Goal: Task Accomplishment & Management: Manage account settings

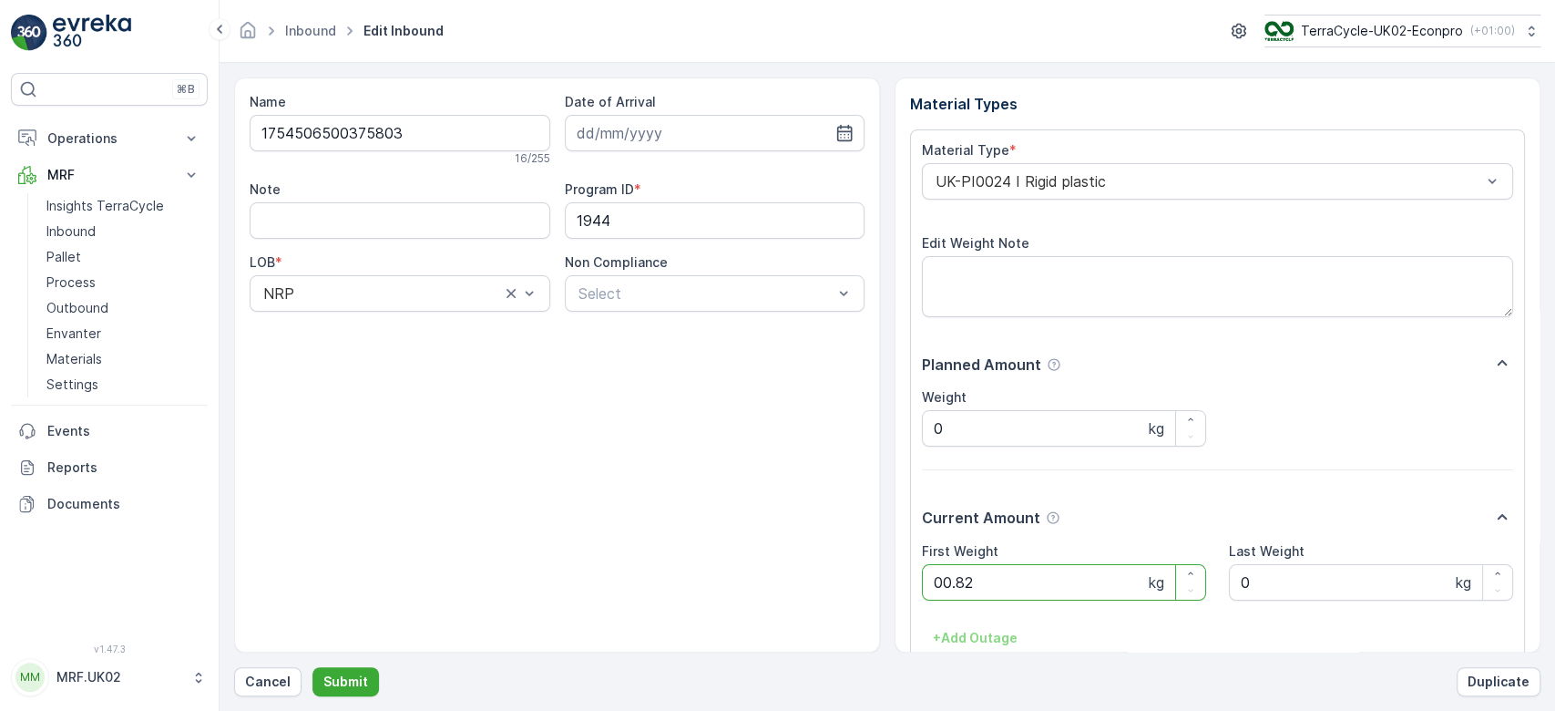
click at [313, 667] on button "Submit" at bounding box center [346, 681] width 67 height 29
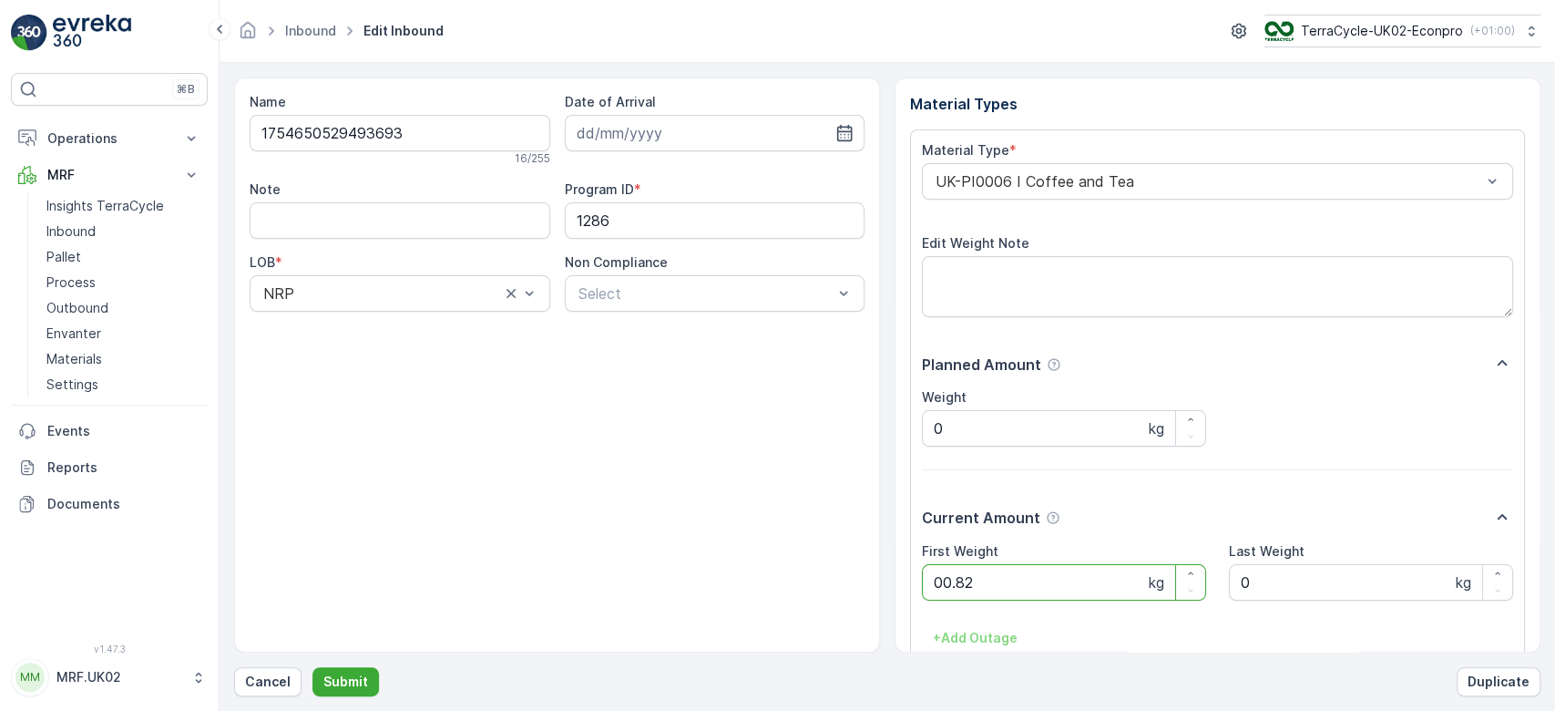
click at [313, 667] on button "Submit" at bounding box center [346, 681] width 67 height 29
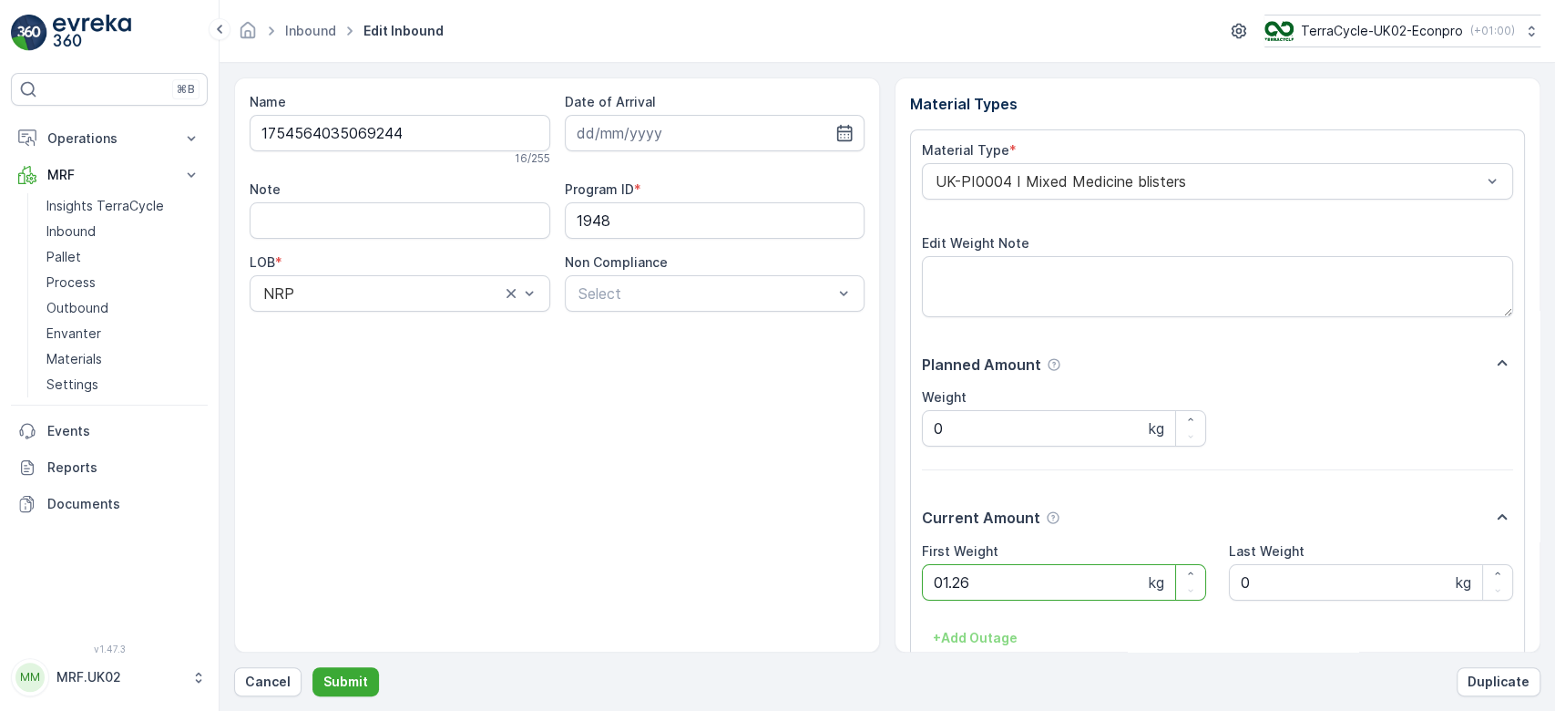
click at [313, 667] on button "Submit" at bounding box center [346, 681] width 67 height 29
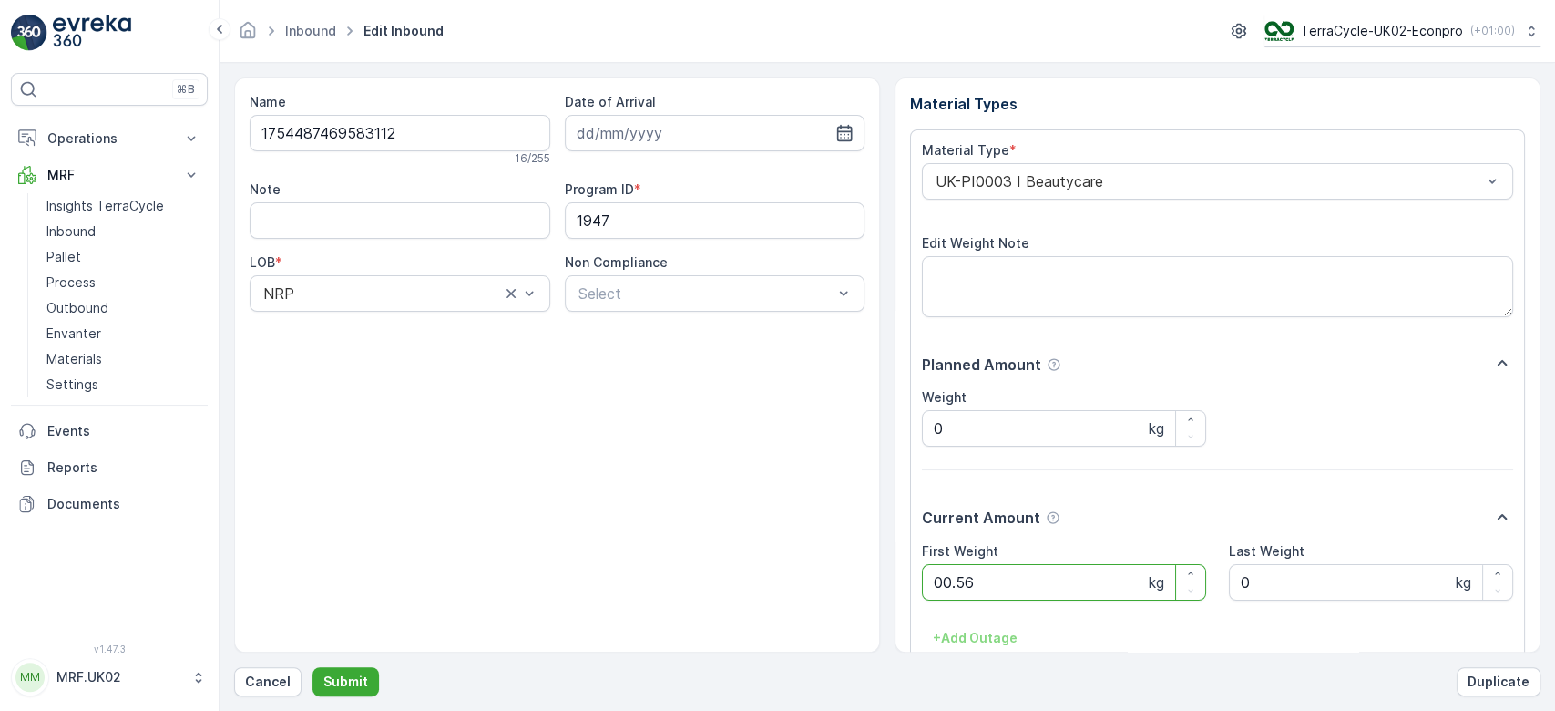
click at [313, 667] on button "Submit" at bounding box center [346, 681] width 67 height 29
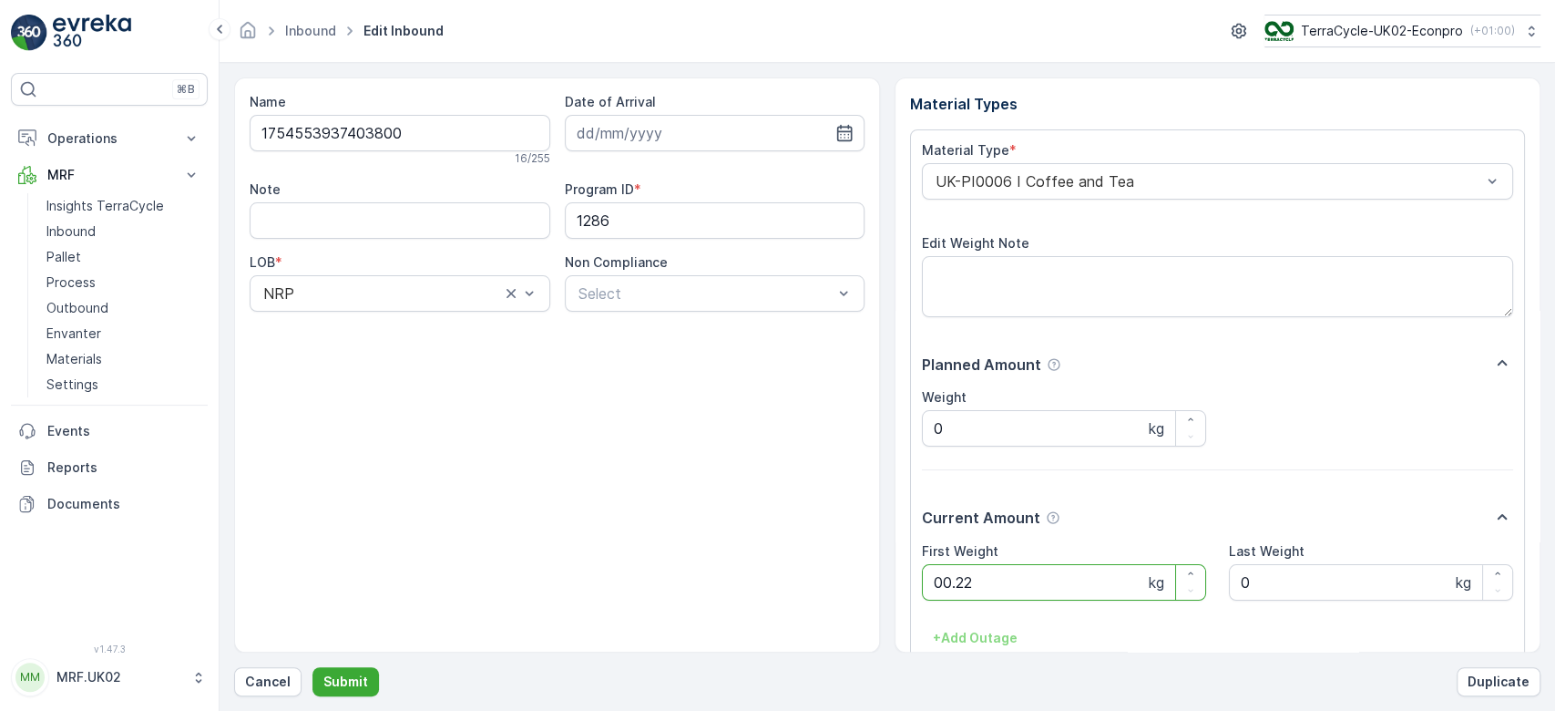
click at [313, 667] on button "Submit" at bounding box center [346, 681] width 67 height 29
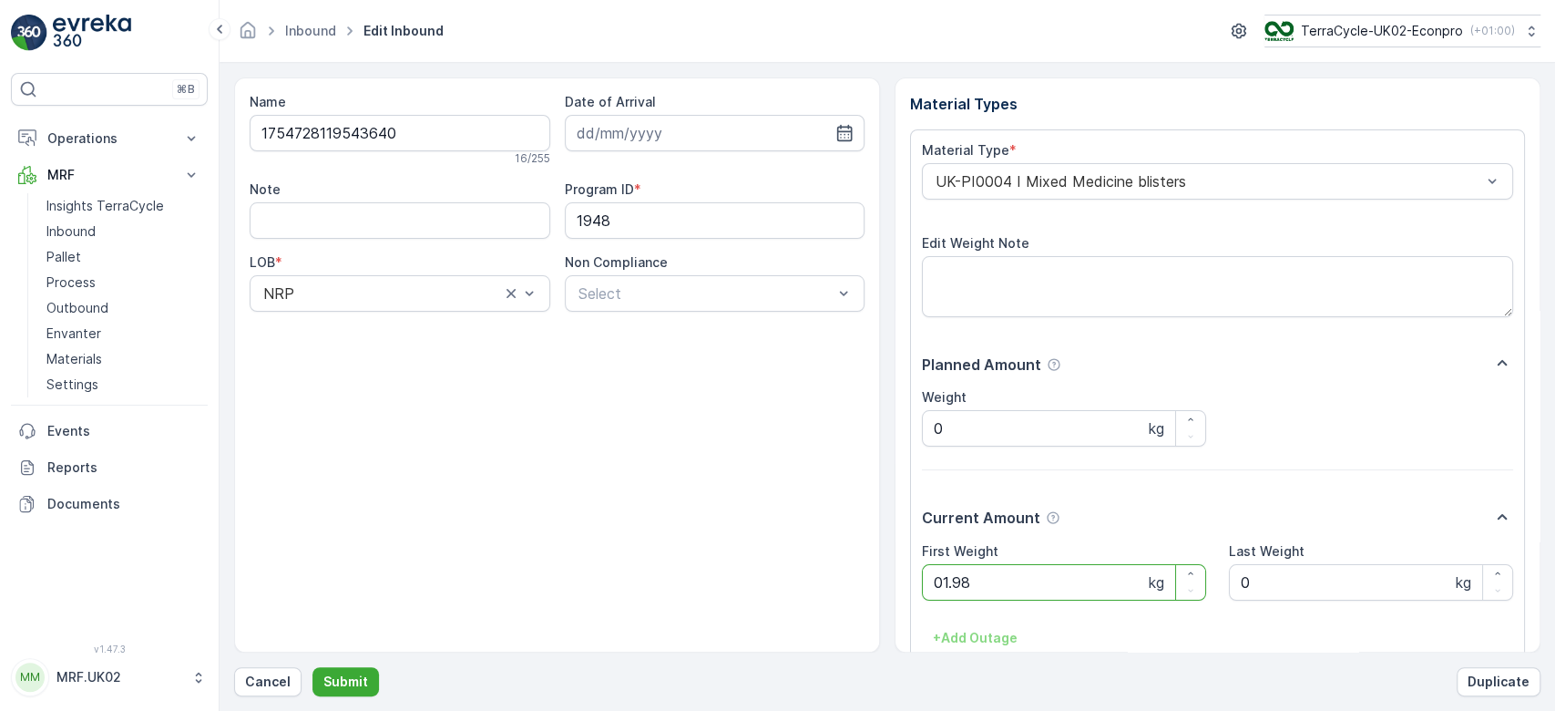
click at [313, 667] on button "Submit" at bounding box center [346, 681] width 67 height 29
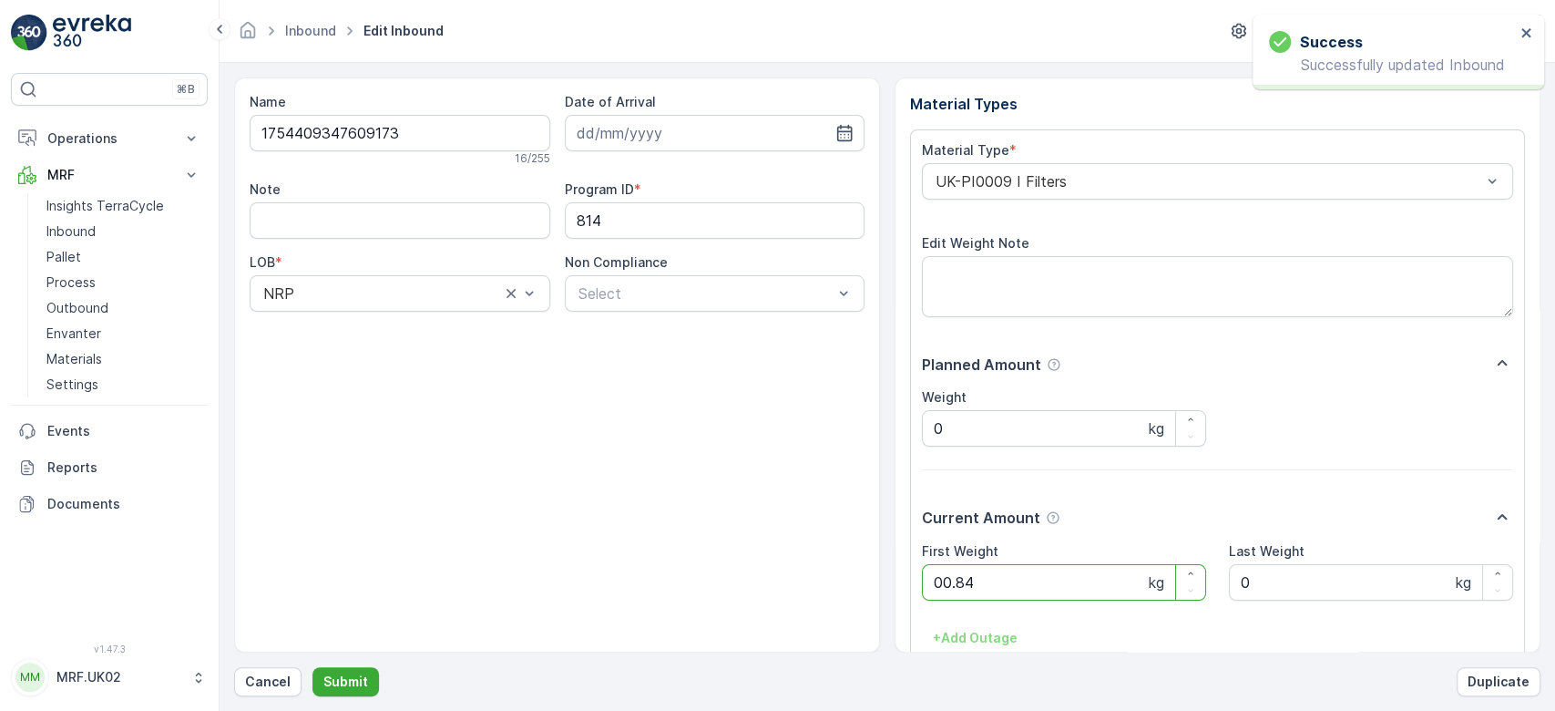
click at [313, 667] on button "Submit" at bounding box center [346, 681] width 67 height 29
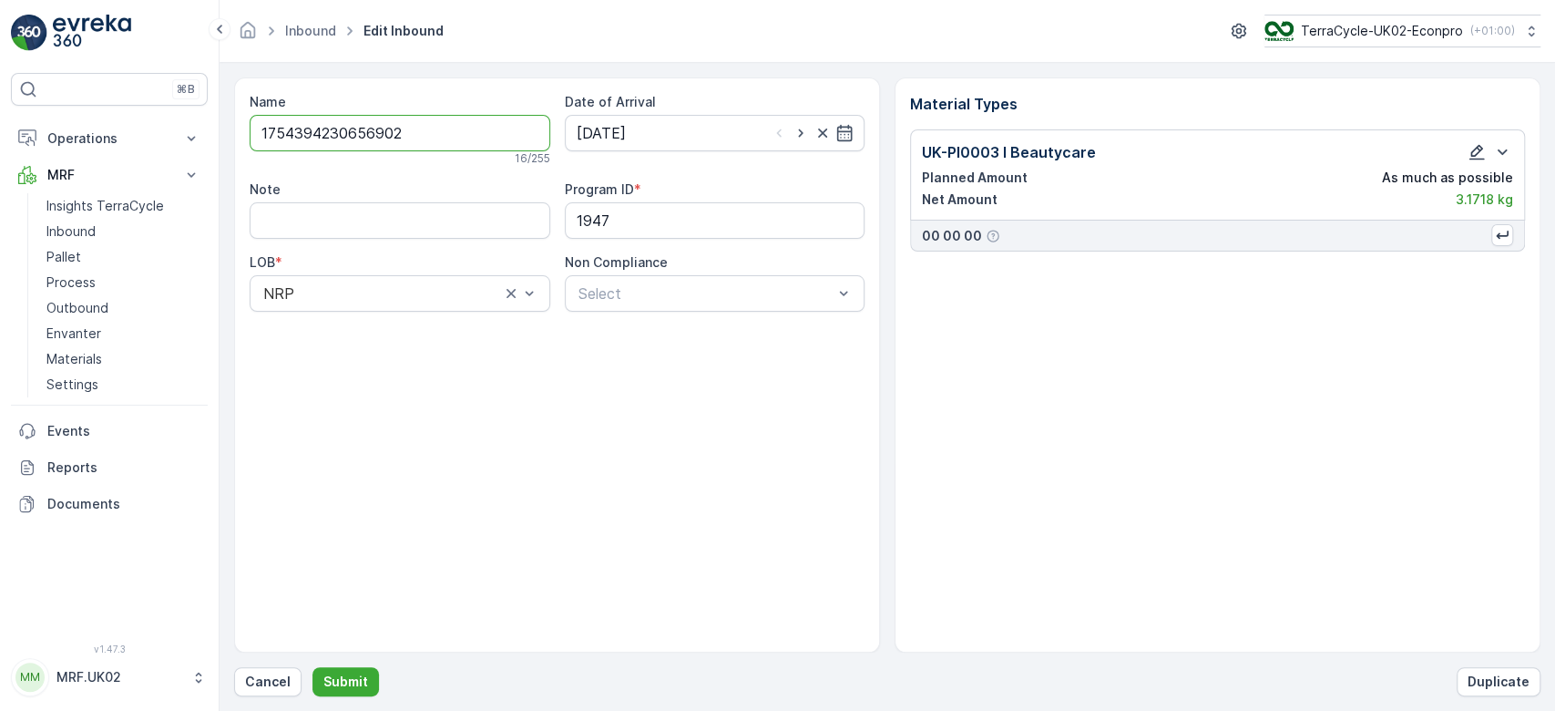
click at [1482, 150] on icon "button" at bounding box center [1477, 152] width 18 height 18
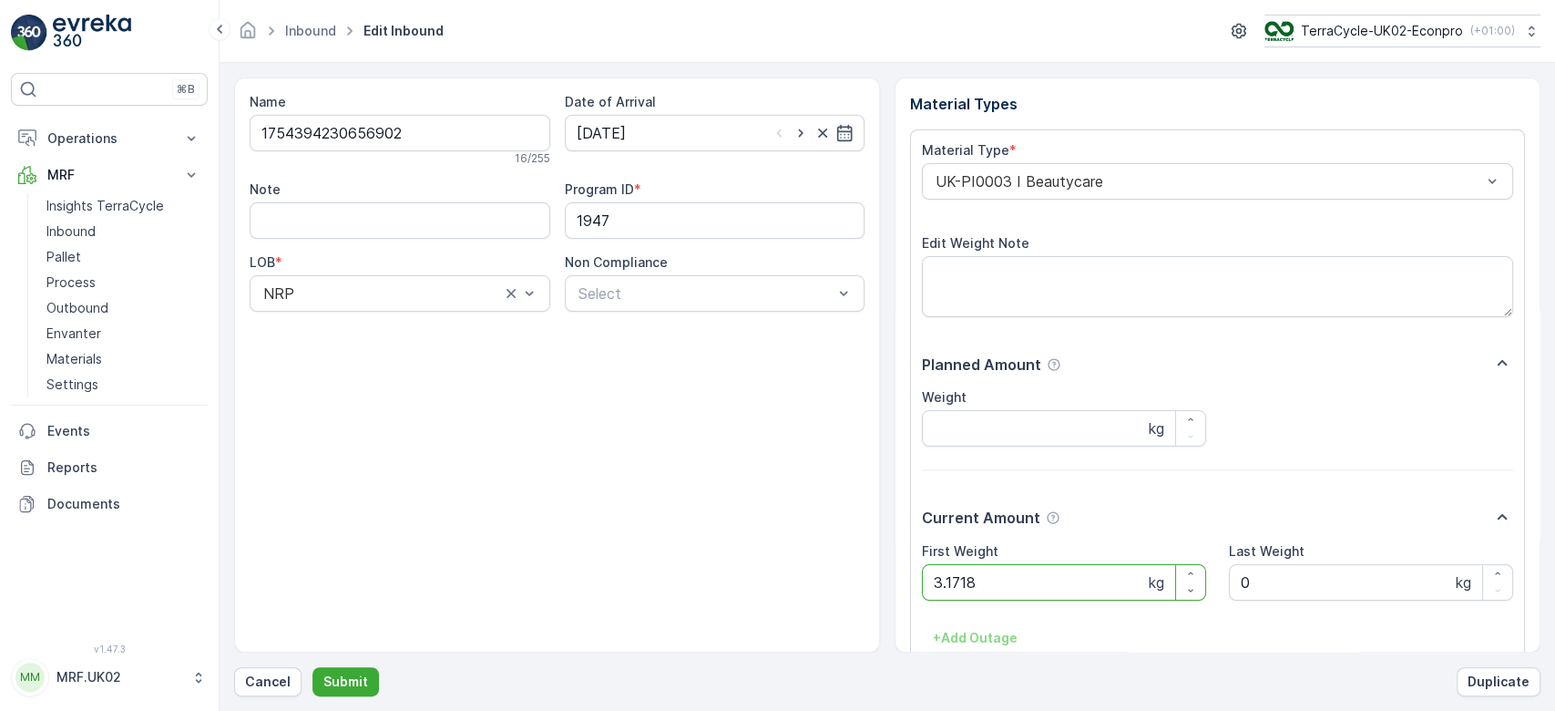
click at [977, 587] on Weight "3.1718" at bounding box center [1064, 582] width 284 height 36
type Weight "3"
click at [313, 667] on button "Submit" at bounding box center [346, 681] width 67 height 29
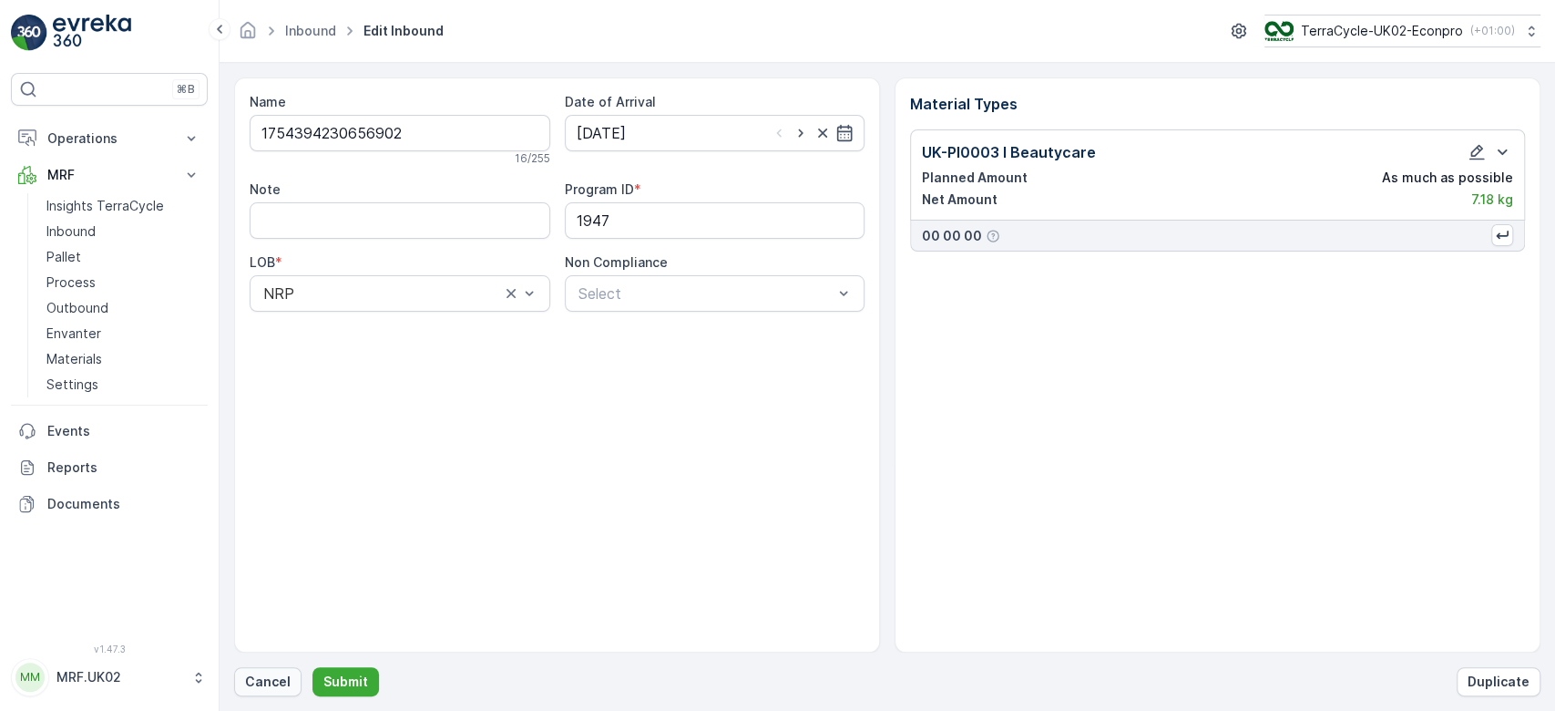
click at [270, 672] on button "Cancel" at bounding box center [267, 681] width 67 height 29
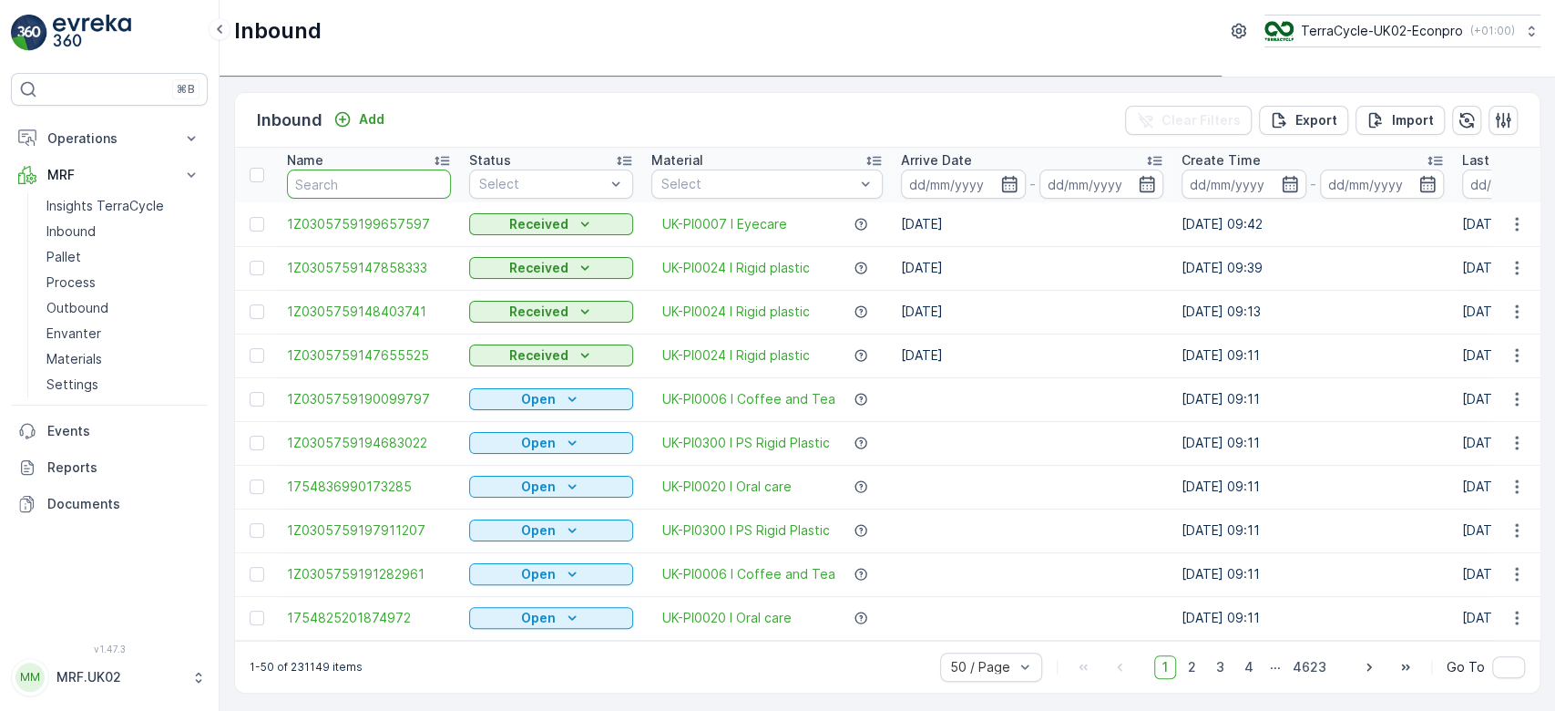
click at [335, 176] on input "text" at bounding box center [369, 183] width 164 height 29
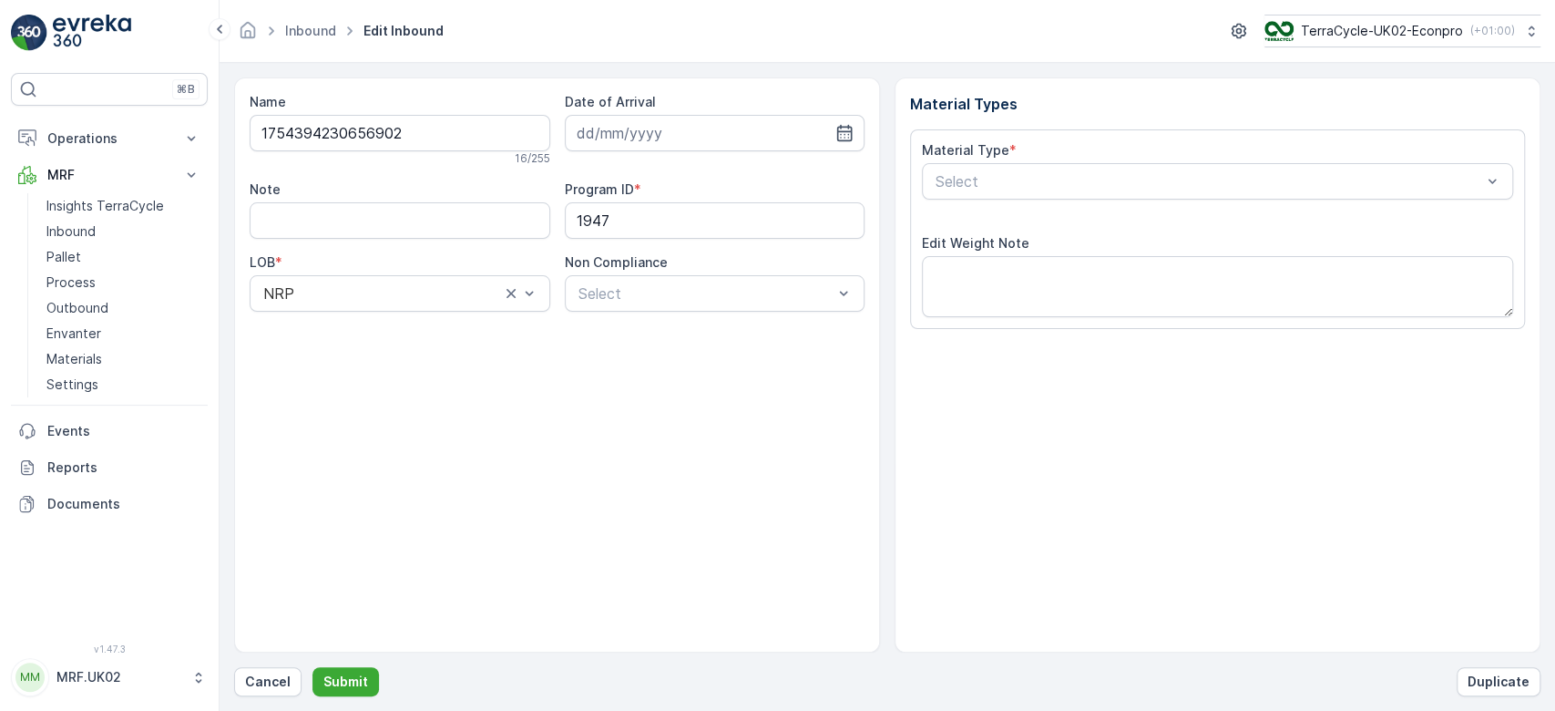
type input "[DATE]"
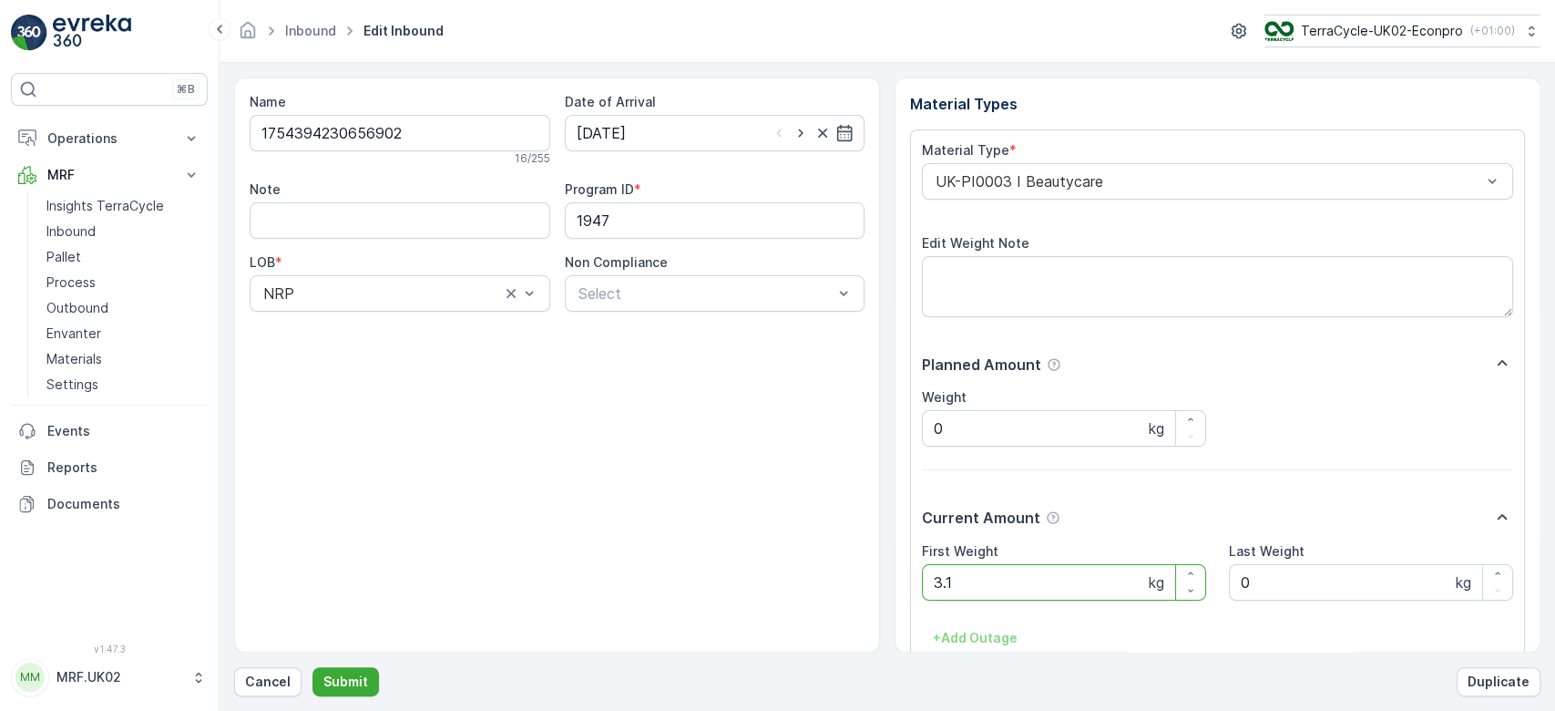
type Weight "3"
click at [313, 667] on button "Submit" at bounding box center [346, 681] width 67 height 29
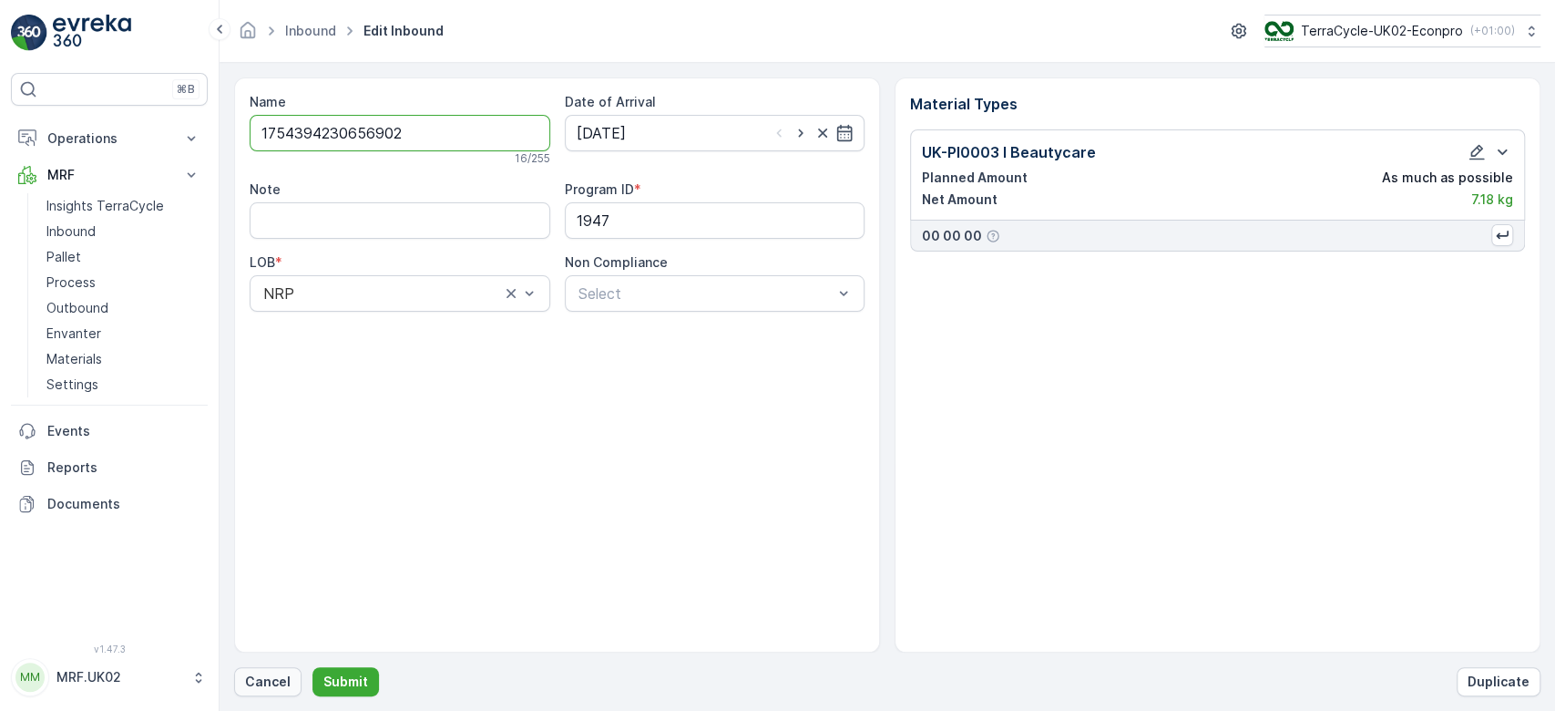
click at [277, 676] on p "Cancel" at bounding box center [268, 681] width 46 height 18
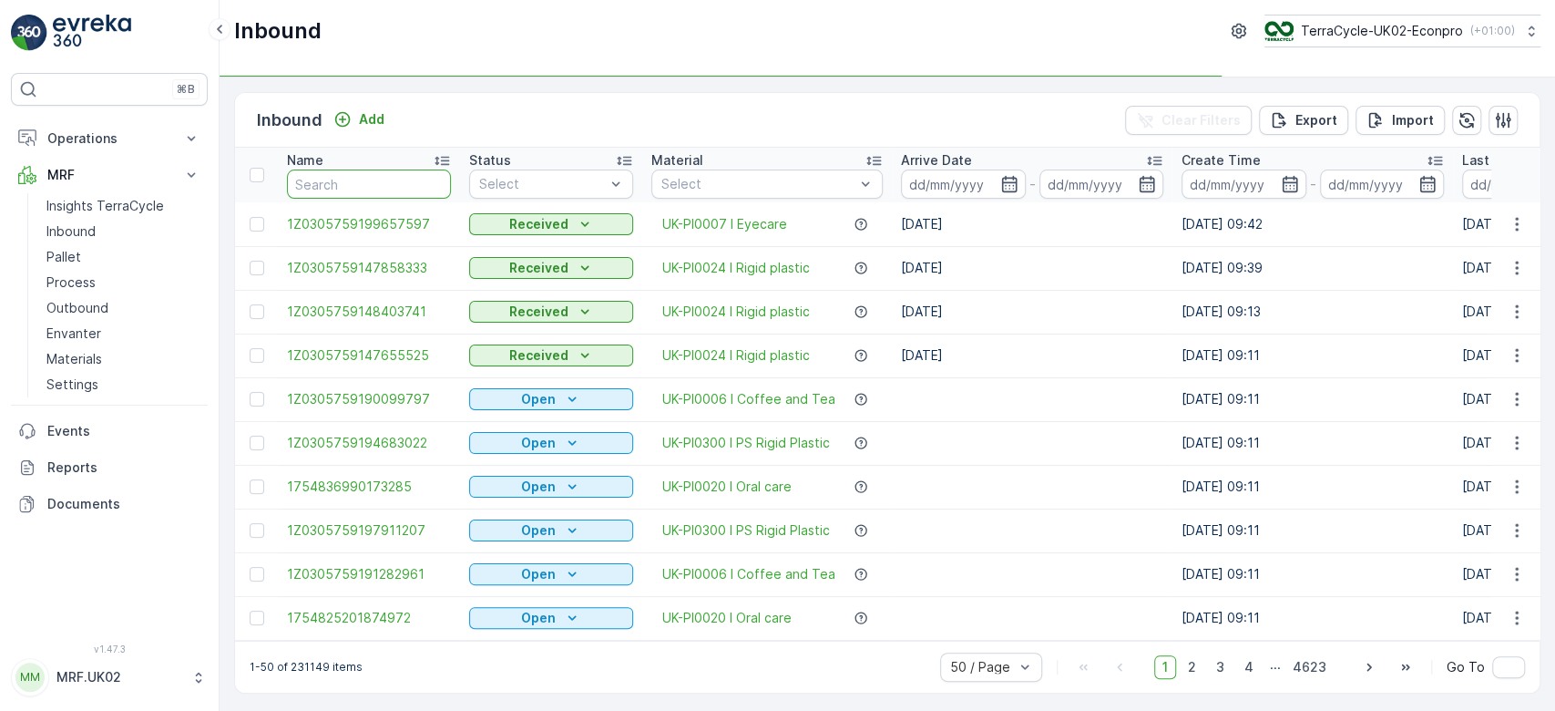
click at [320, 188] on input "text" at bounding box center [369, 183] width 164 height 29
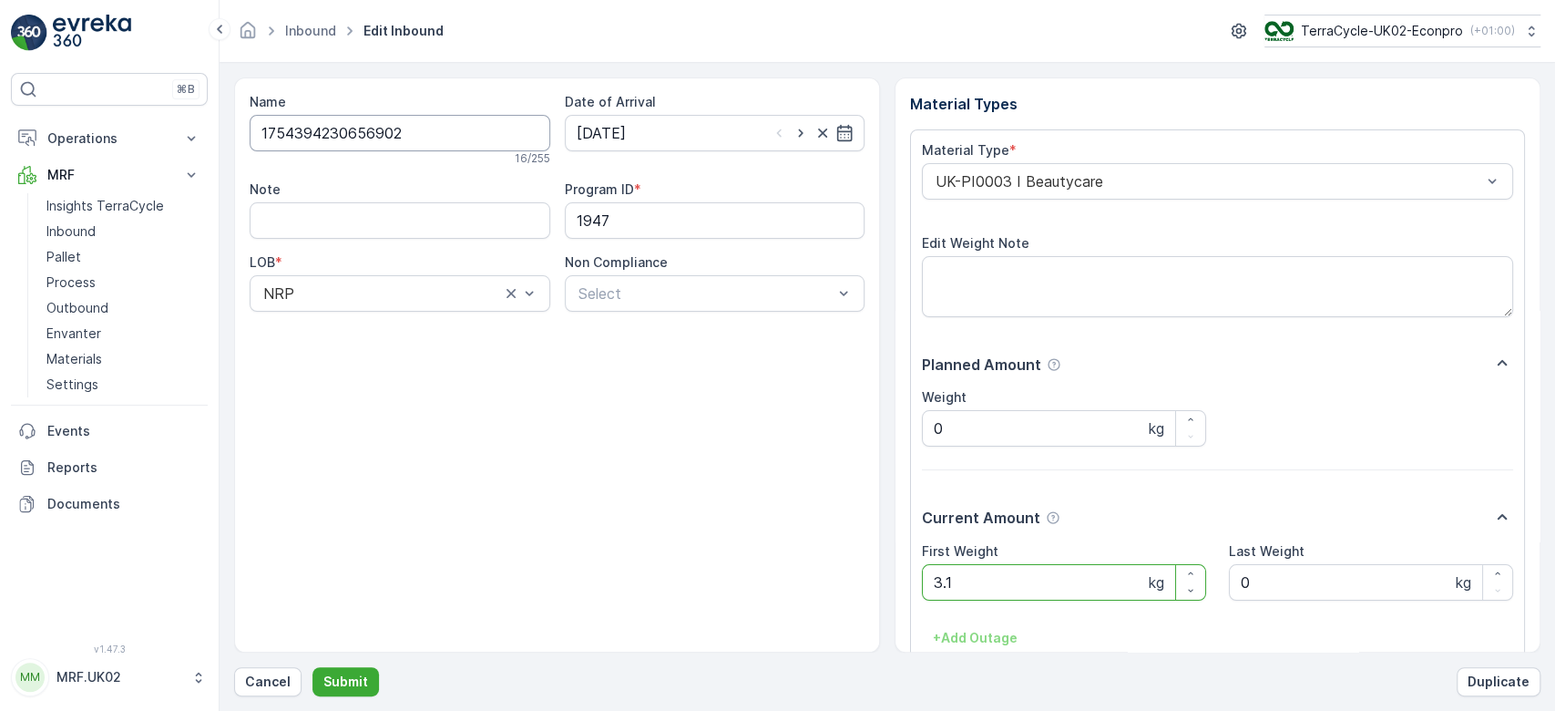
click at [348, 121] on input "1754394230656902" at bounding box center [400, 133] width 301 height 36
click at [268, 666] on div "Name 0 / 255 Date of Arrival [DATE] Note Program ID * 1947 LOB * NRP Non Compli…" at bounding box center [887, 386] width 1307 height 619
drag, startPoint x: 268, startPoint y: 671, endPoint x: 867, endPoint y: 412, distance: 653.0
click at [867, 412] on div "Name 0 / 255 Date of Arrival [DATE] Note Program ID * 1947 LOB * NRP Non Compli…" at bounding box center [557, 364] width 646 height 575
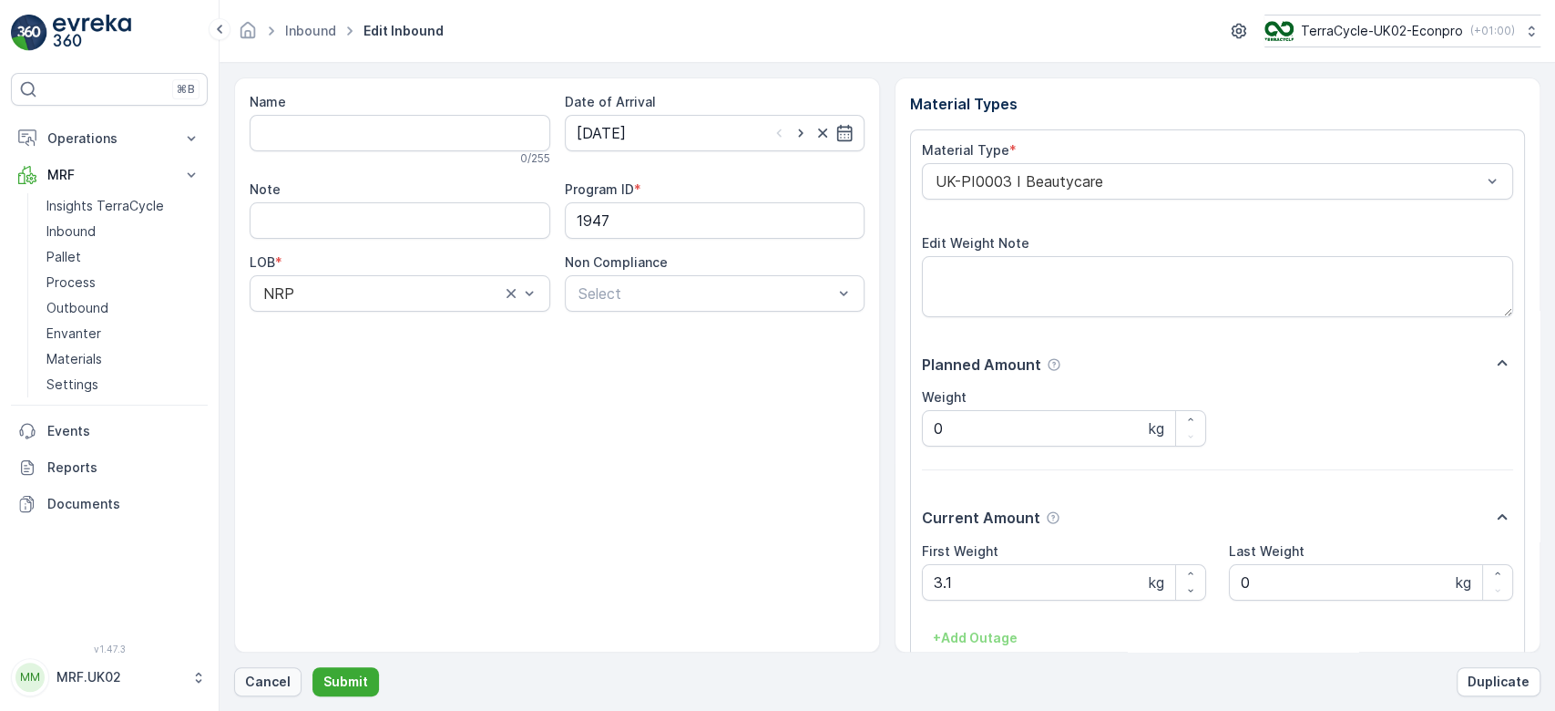
click at [273, 685] on p "Cancel" at bounding box center [268, 681] width 46 height 18
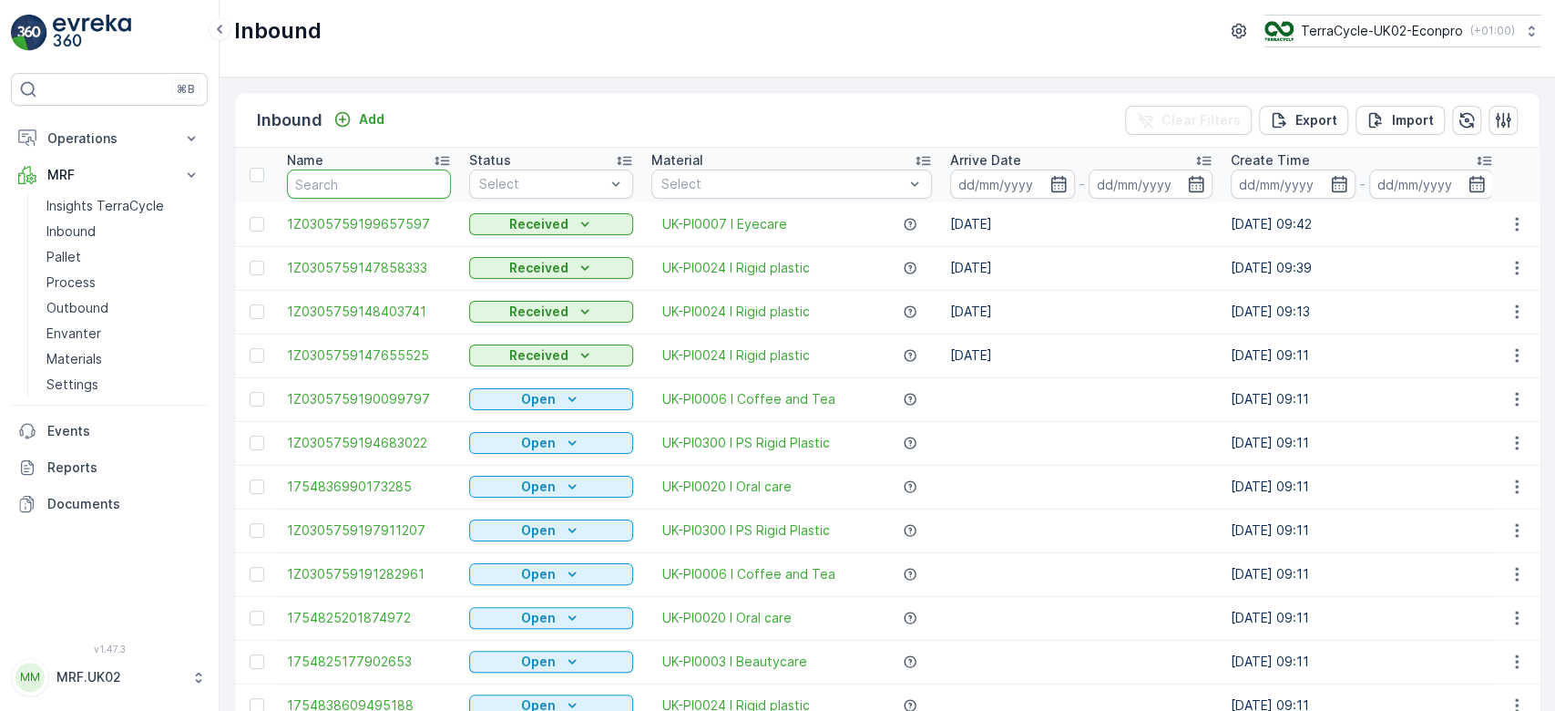
click at [334, 179] on input "text" at bounding box center [369, 183] width 164 height 29
paste input "1754394230656902"
type input "1754394230656902"
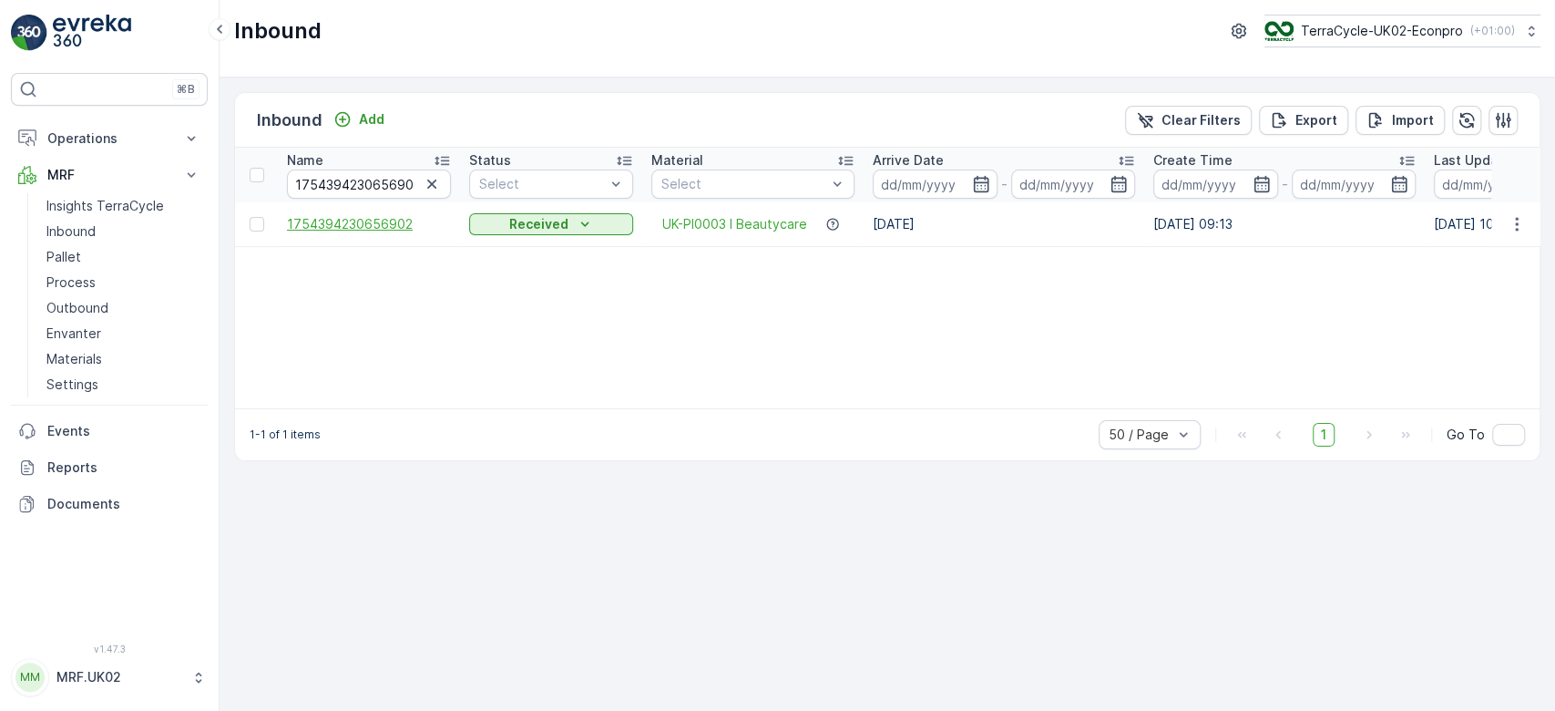
click at [394, 222] on span "1754394230656902" at bounding box center [369, 224] width 164 height 18
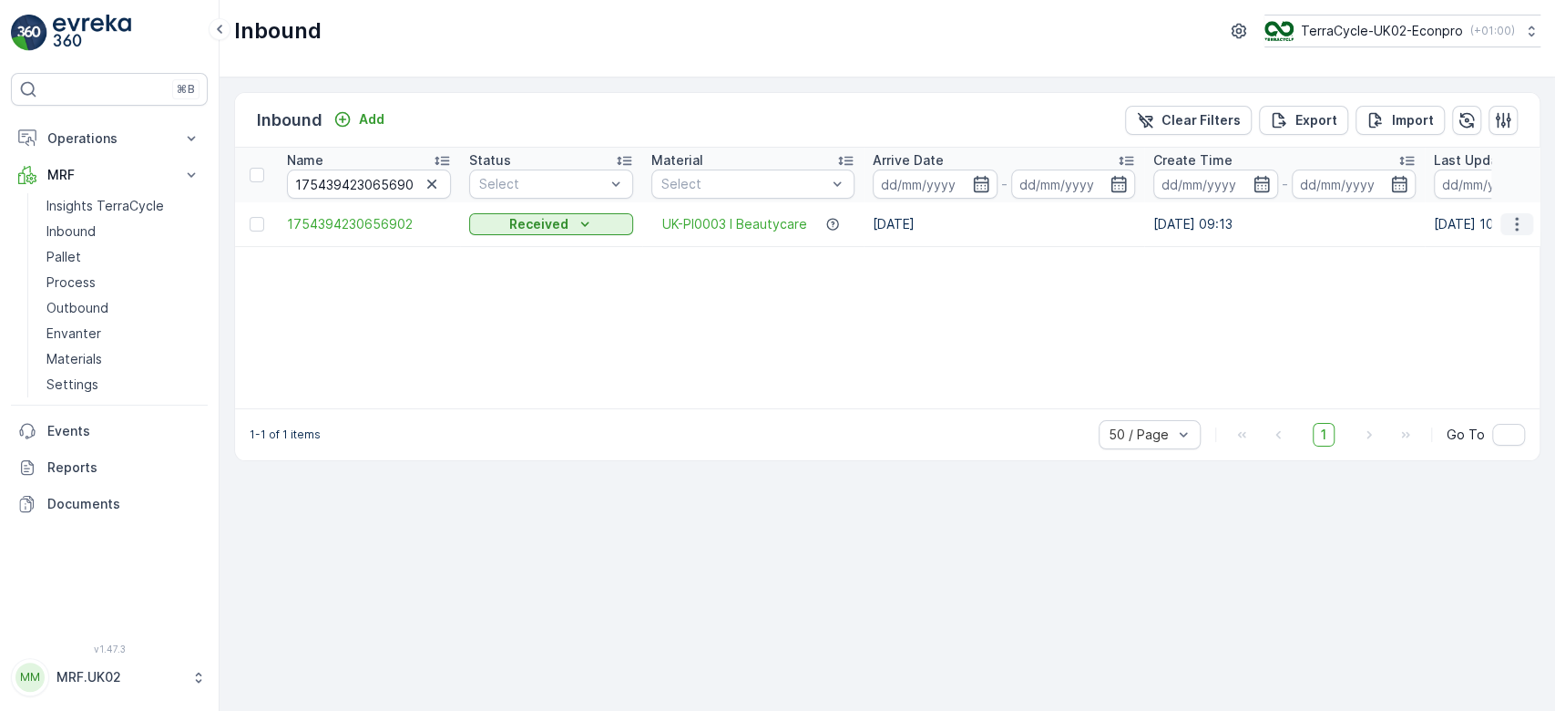
click at [1515, 229] on icon "button" at bounding box center [1517, 224] width 18 height 18
click at [1472, 299] on span "Duplicate Inbound" at bounding box center [1490, 301] width 111 height 18
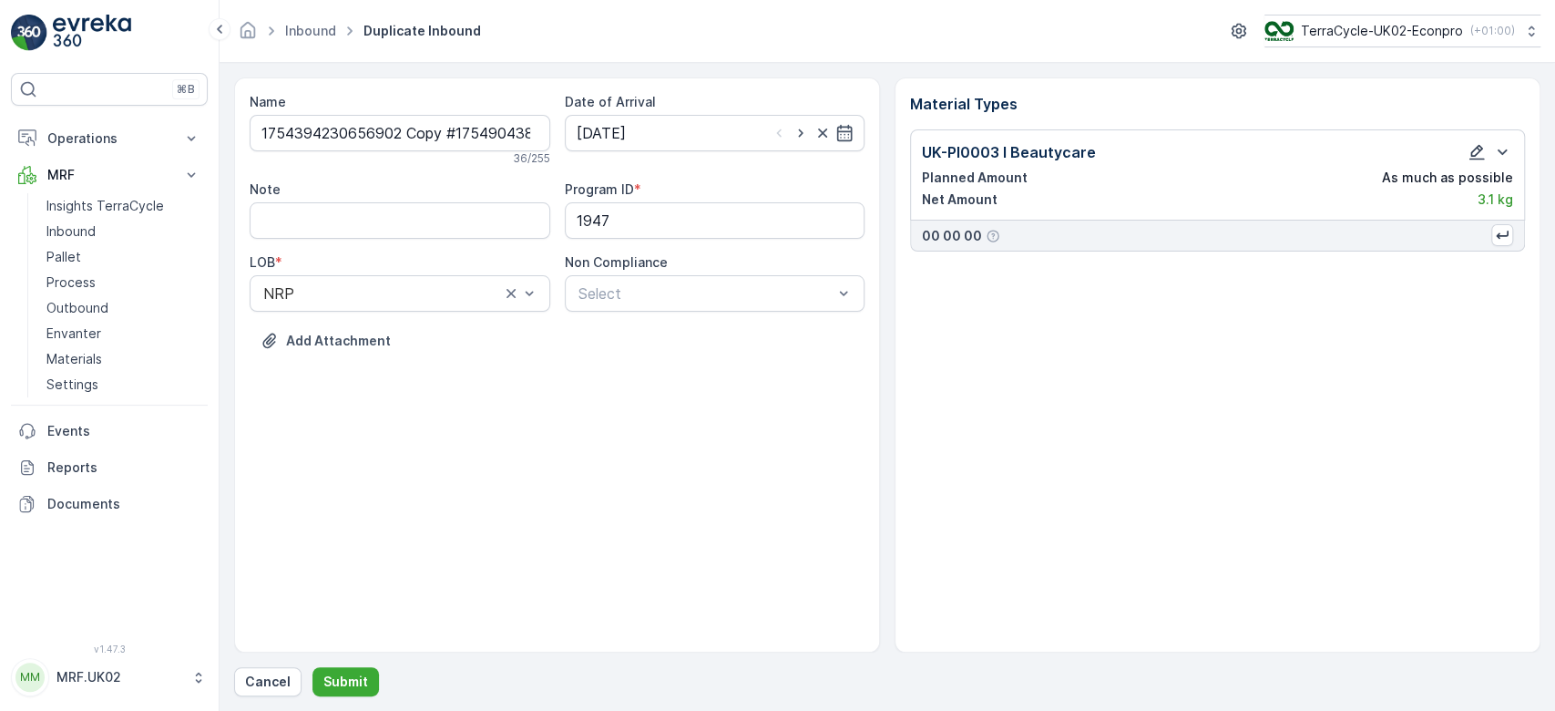
click at [1478, 149] on icon "button" at bounding box center [1477, 152] width 15 height 15
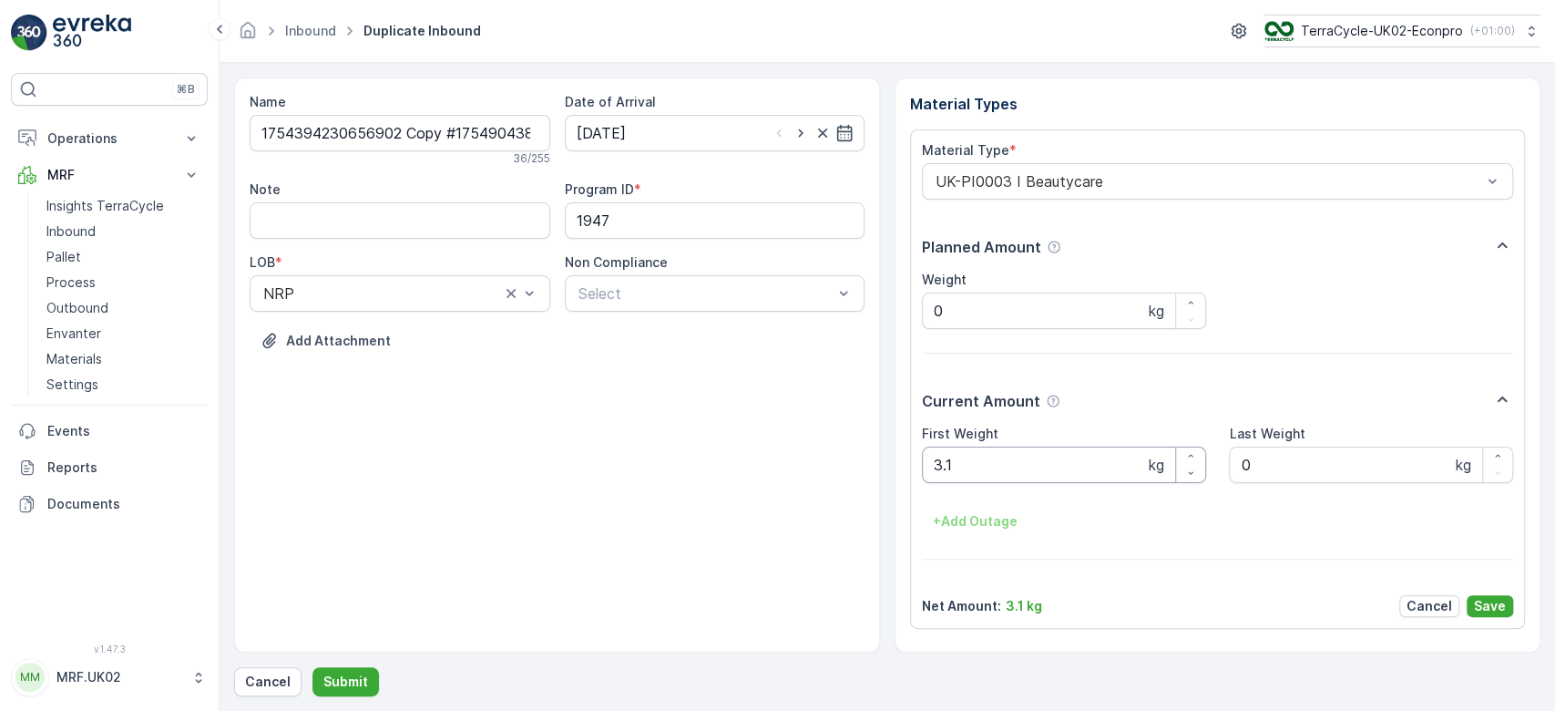
click at [952, 461] on Weight "3.1" at bounding box center [1064, 464] width 284 height 36
type Weight "3"
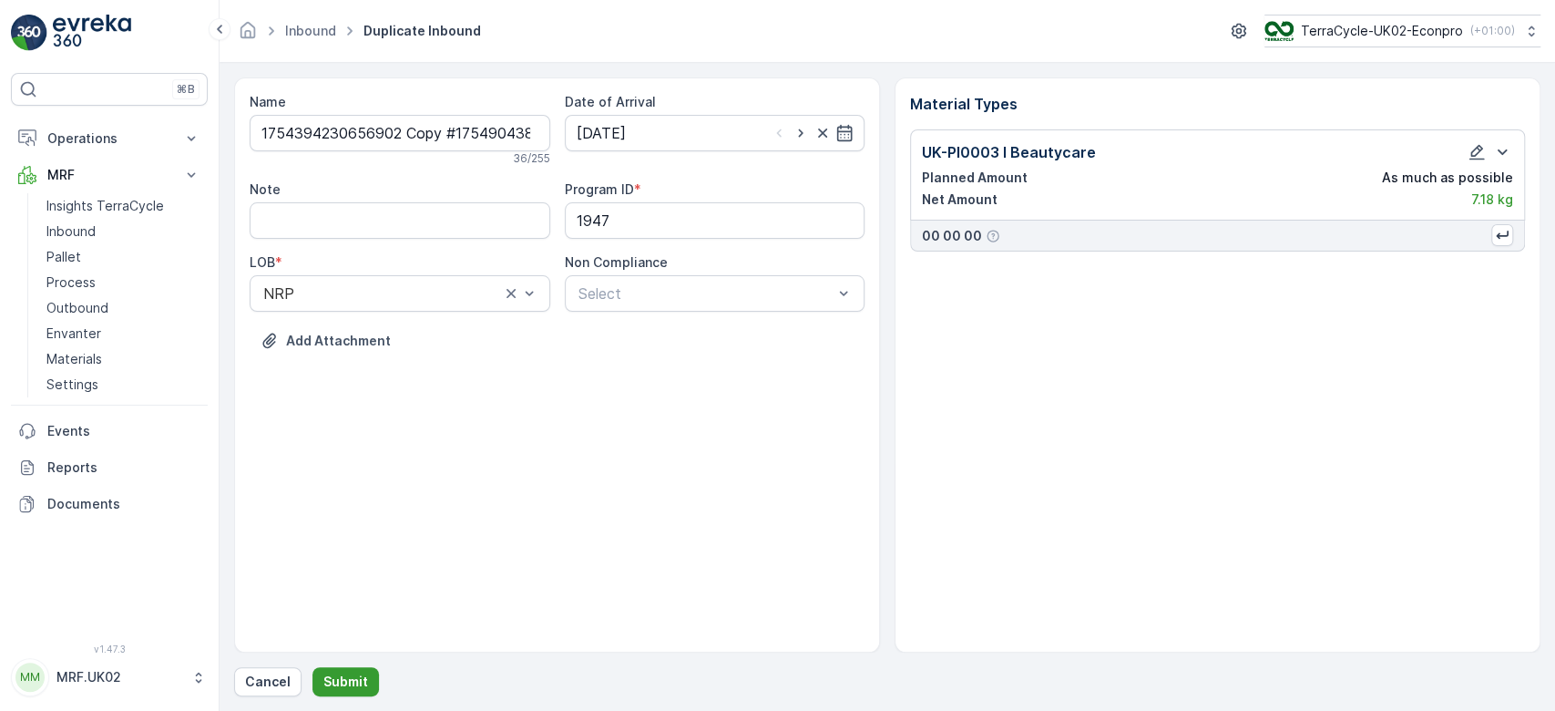
click at [319, 674] on button "Submit" at bounding box center [346, 681] width 67 height 29
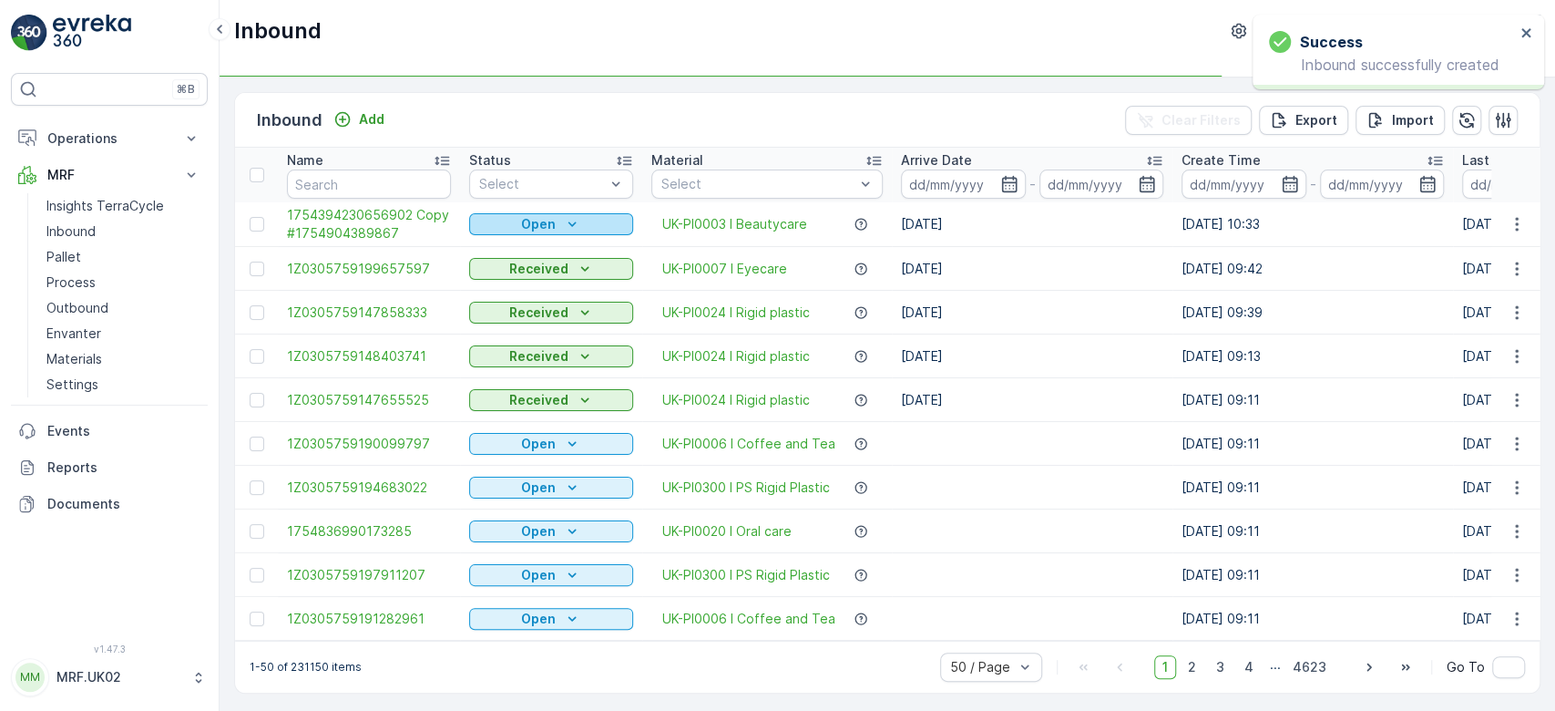
click at [550, 225] on p "Open" at bounding box center [538, 224] width 35 height 18
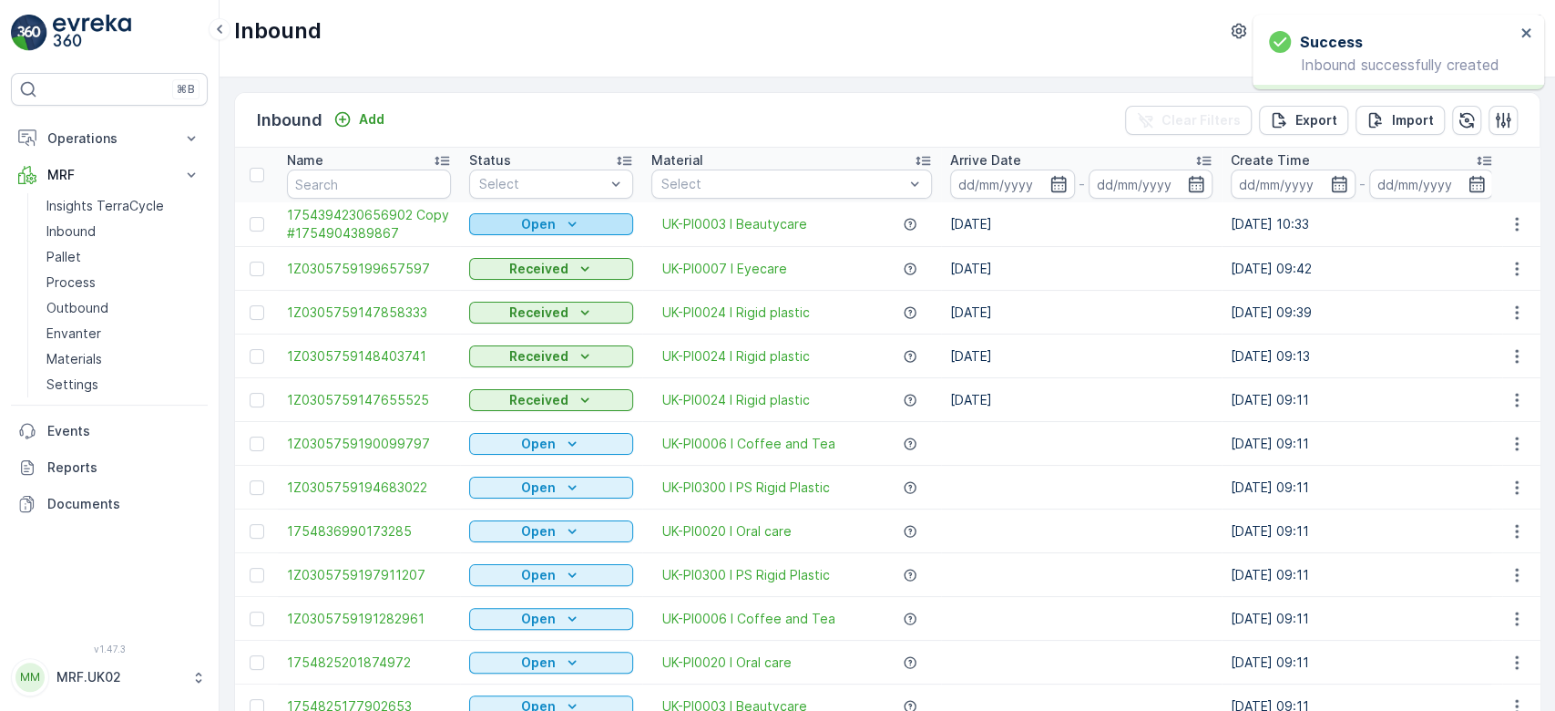
click at [535, 230] on p "Open" at bounding box center [538, 224] width 35 height 18
click at [509, 269] on span "Scanned" at bounding box center [507, 276] width 54 height 18
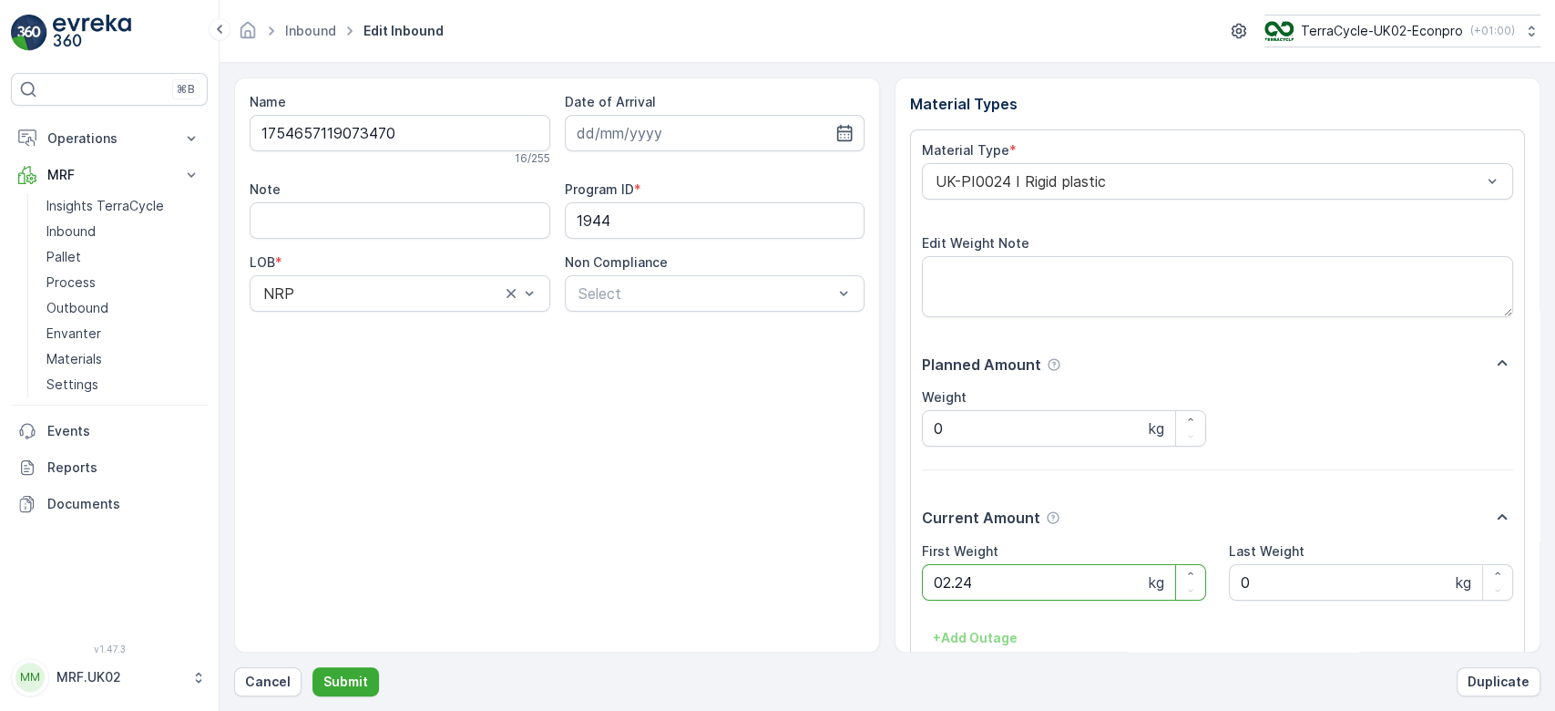
click at [313, 667] on button "Submit" at bounding box center [346, 681] width 67 height 29
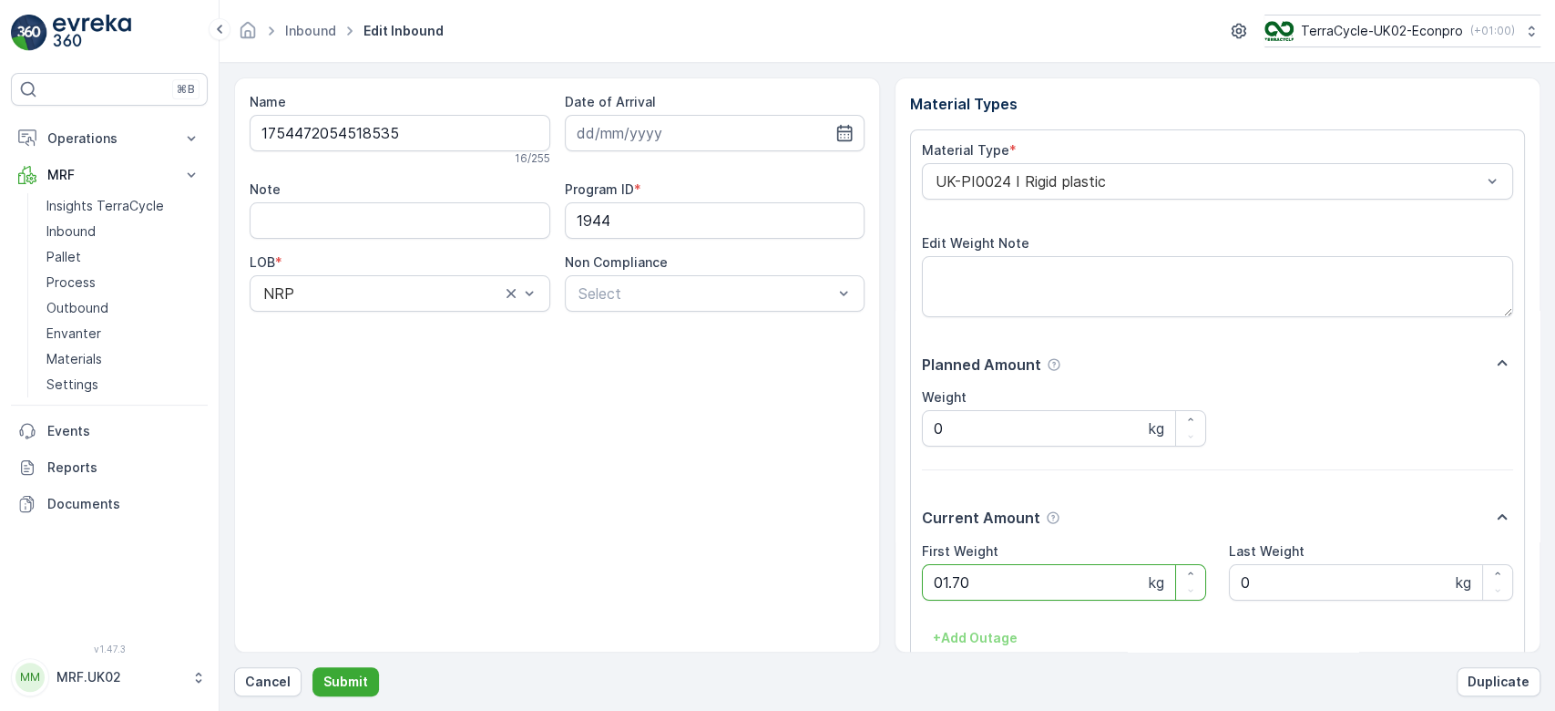
click at [313, 667] on button "Submit" at bounding box center [346, 681] width 67 height 29
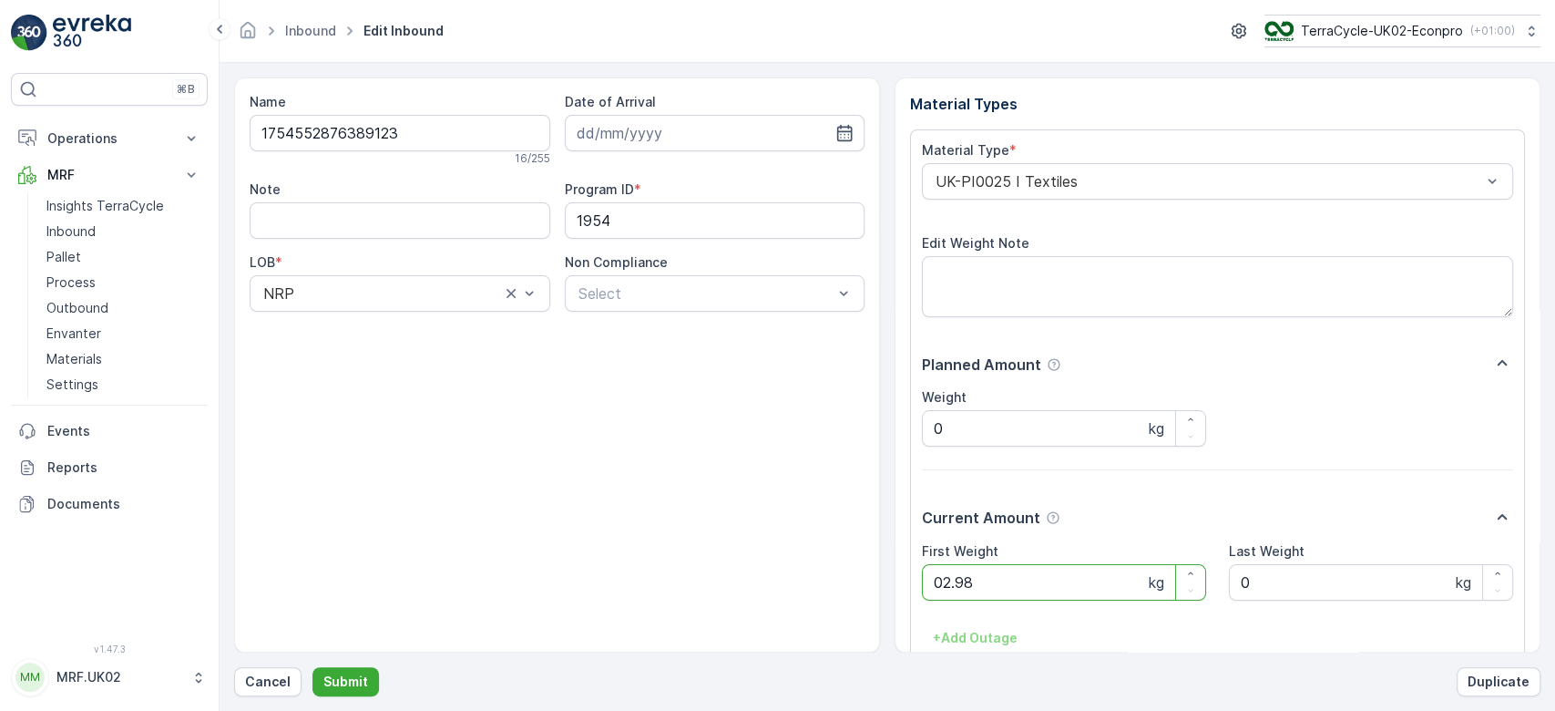
click at [313, 667] on button "Submit" at bounding box center [346, 681] width 67 height 29
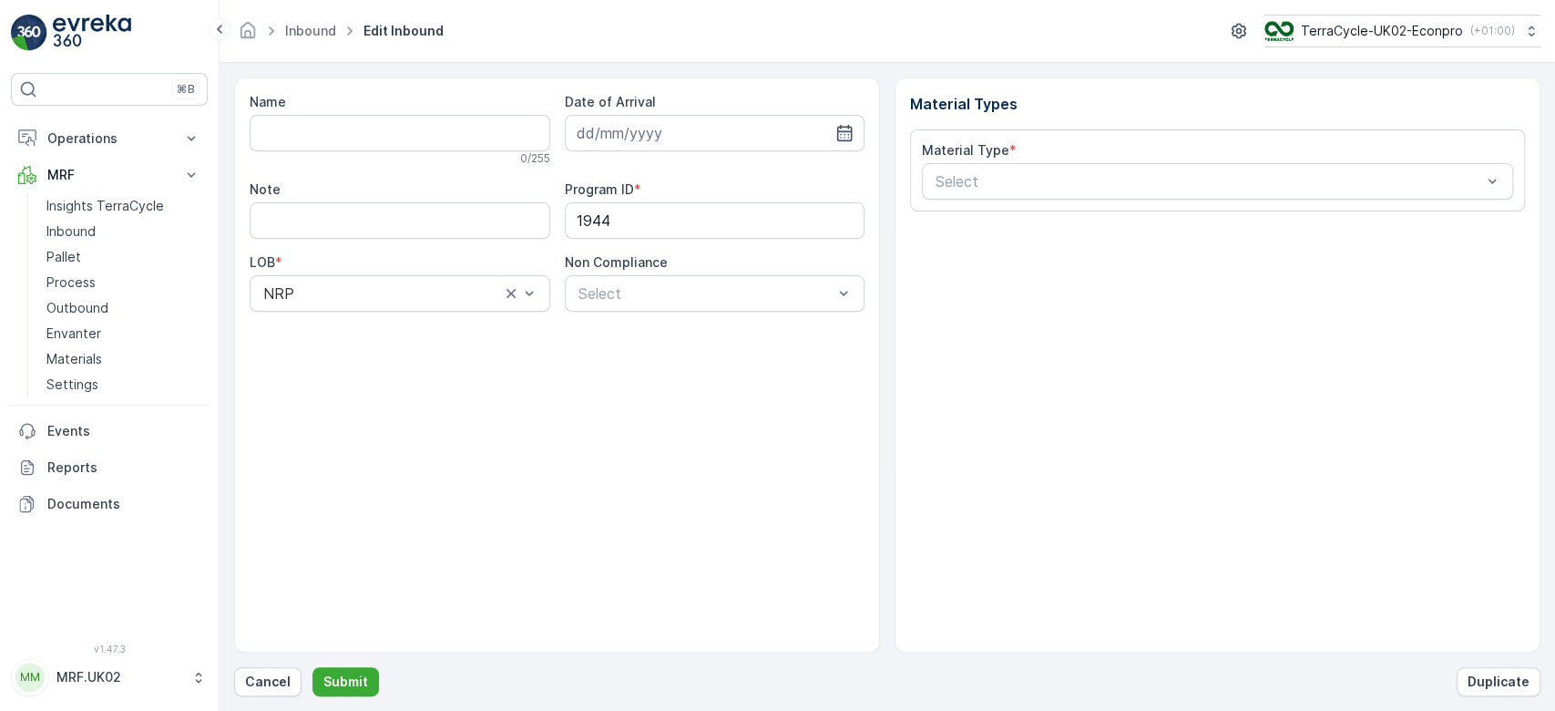
type input "1754601583279034"
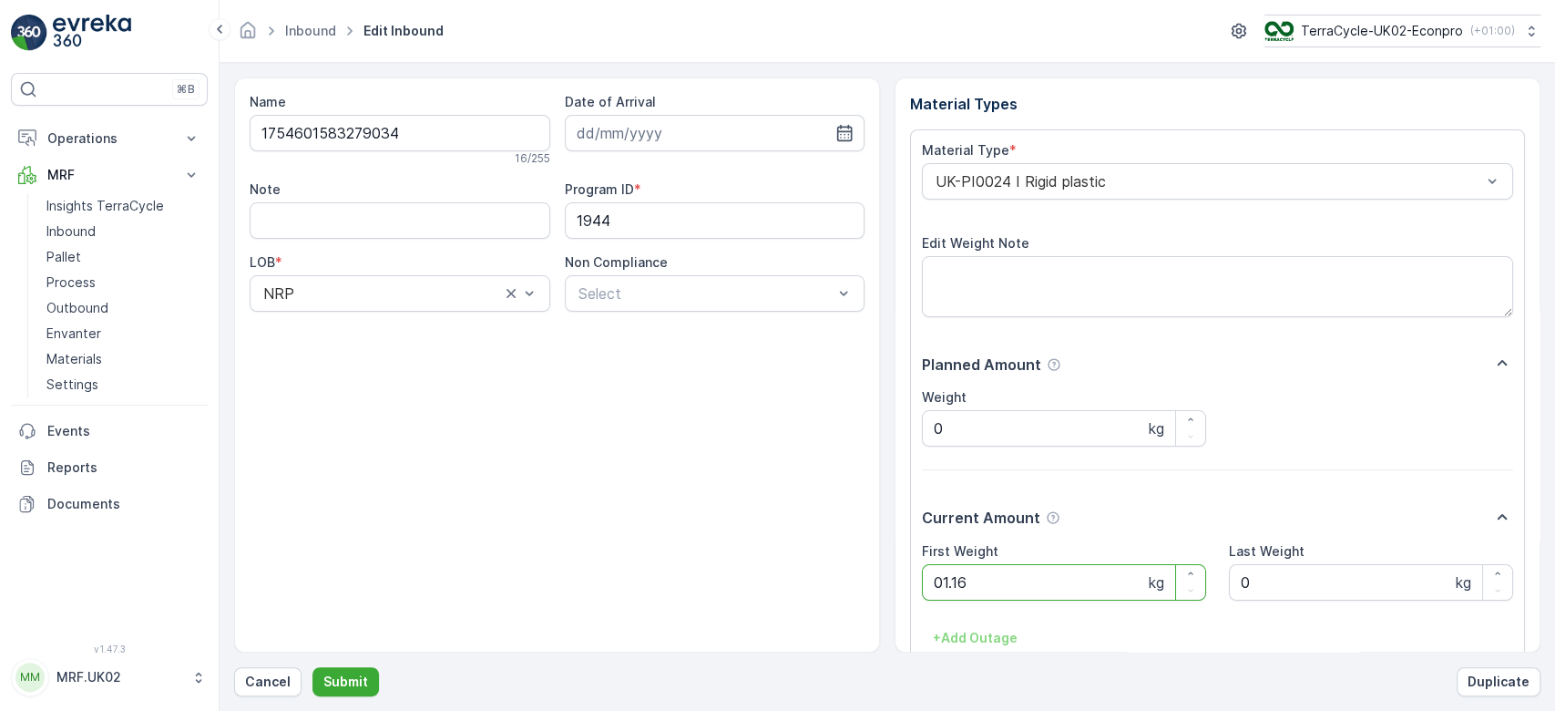
click at [313, 667] on button "Submit" at bounding box center [346, 681] width 67 height 29
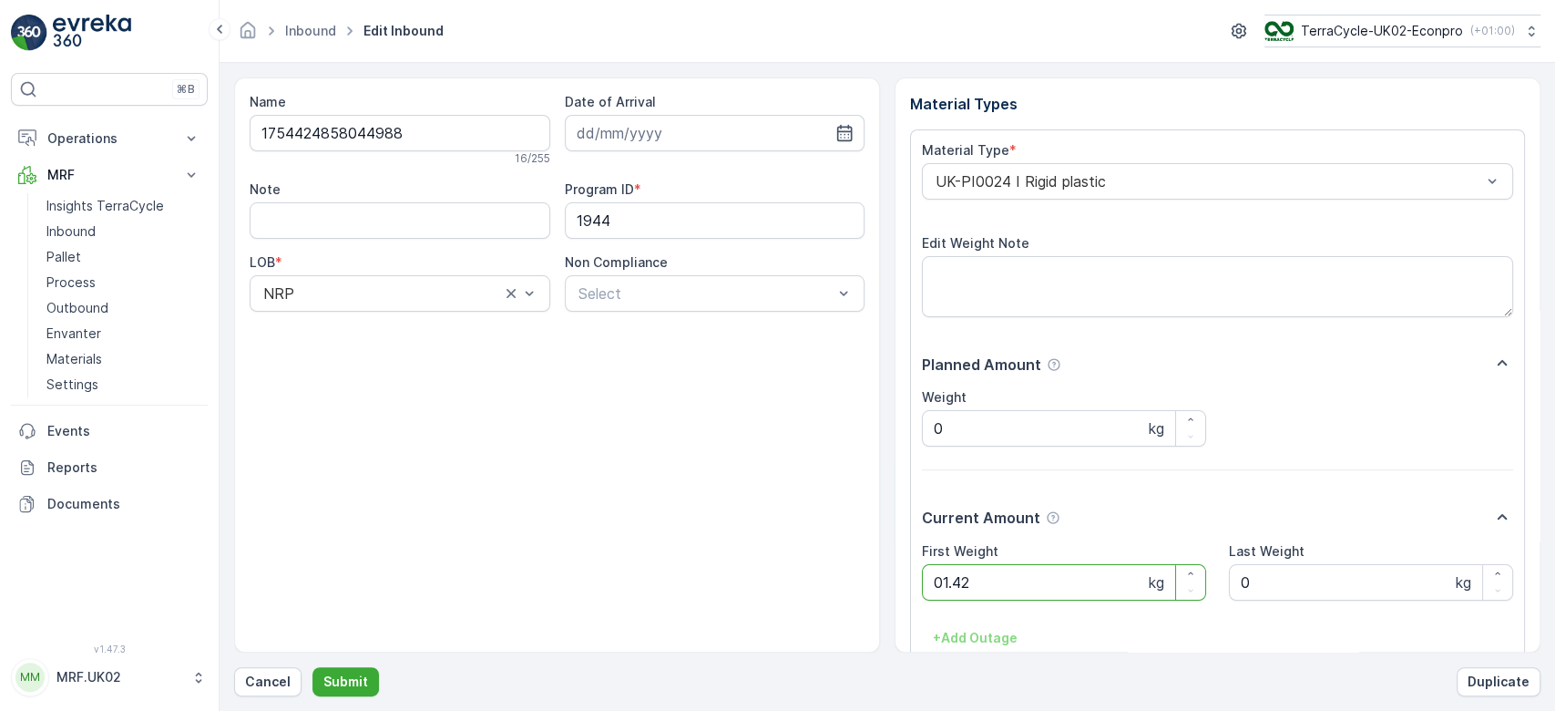
click at [313, 667] on button "Submit" at bounding box center [346, 681] width 67 height 29
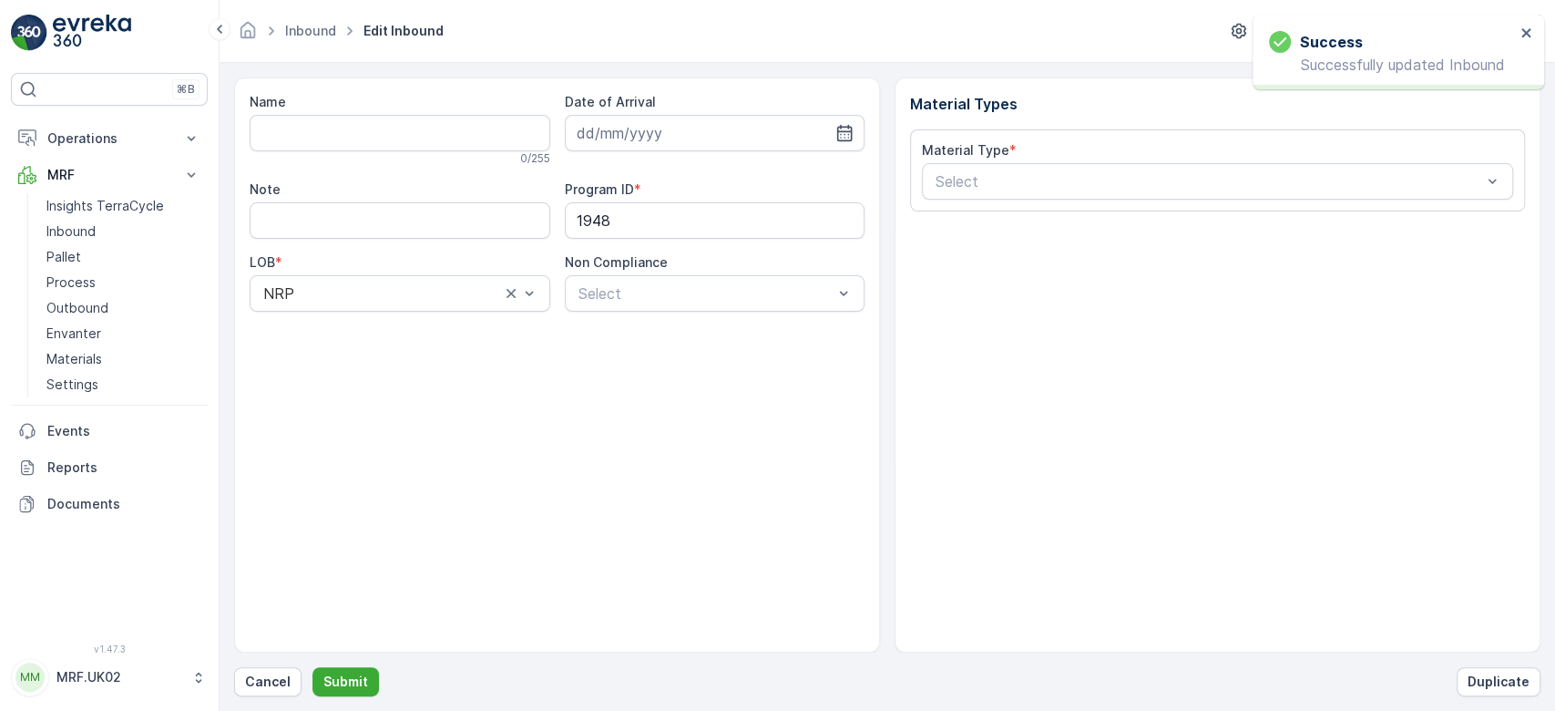
type input "1754331574780134"
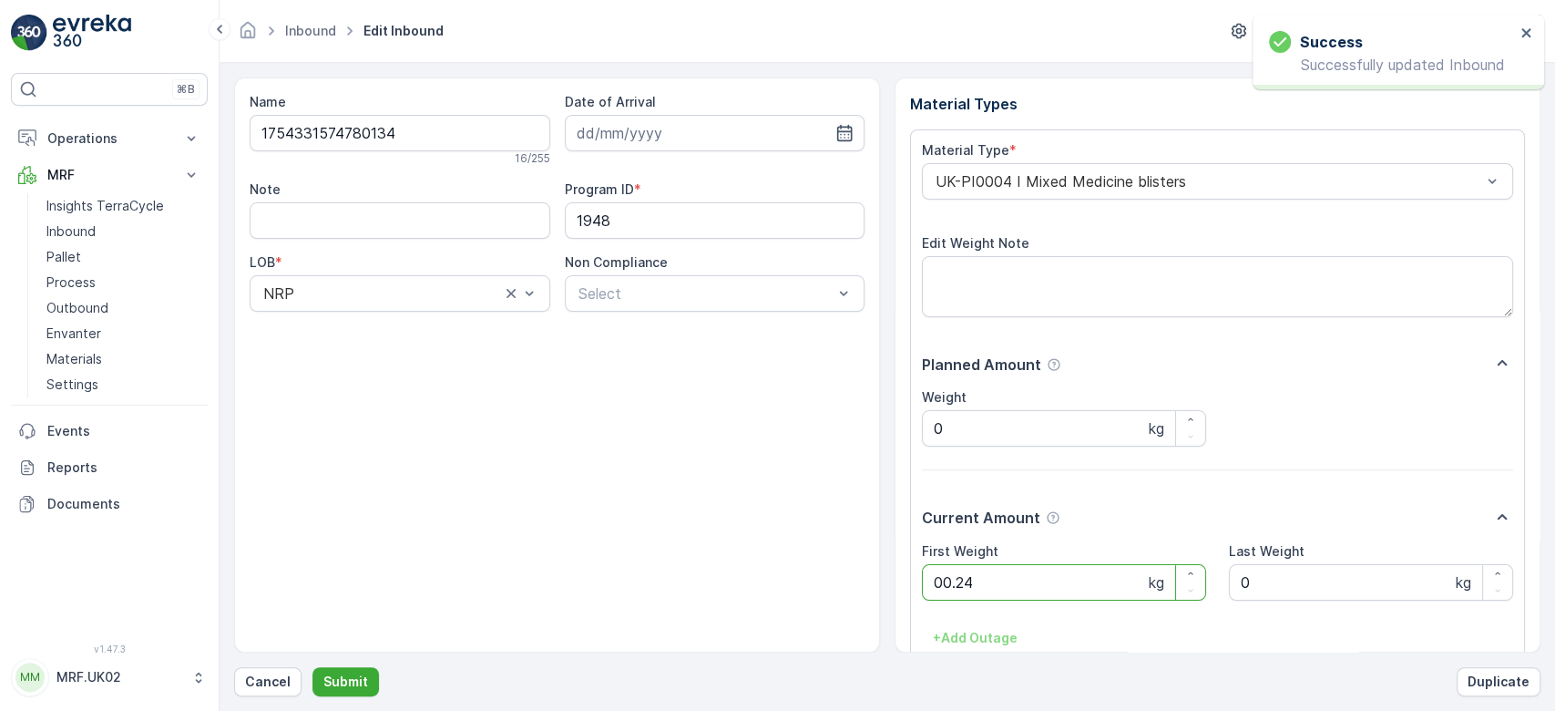
click at [313, 667] on button "Submit" at bounding box center [346, 681] width 67 height 29
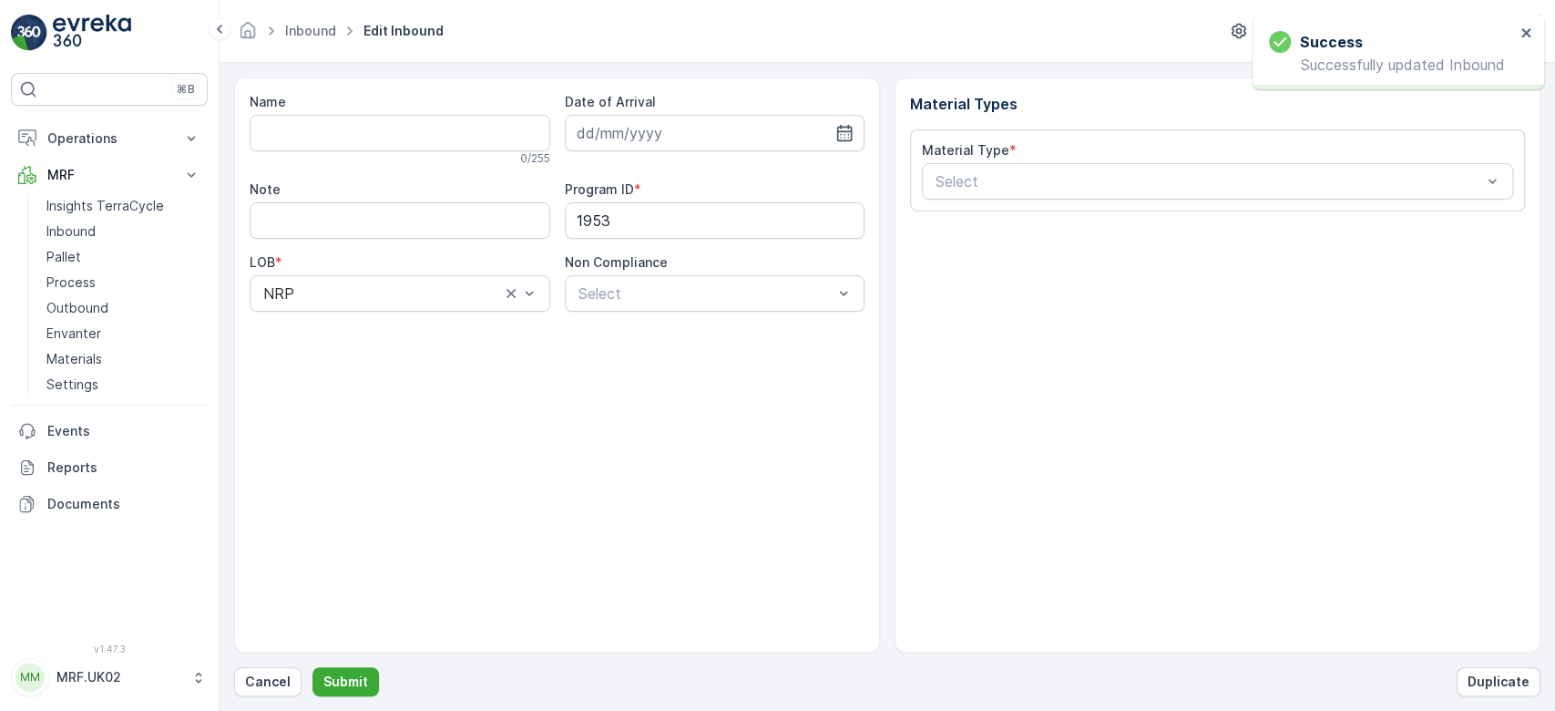
type input "1754485206034364"
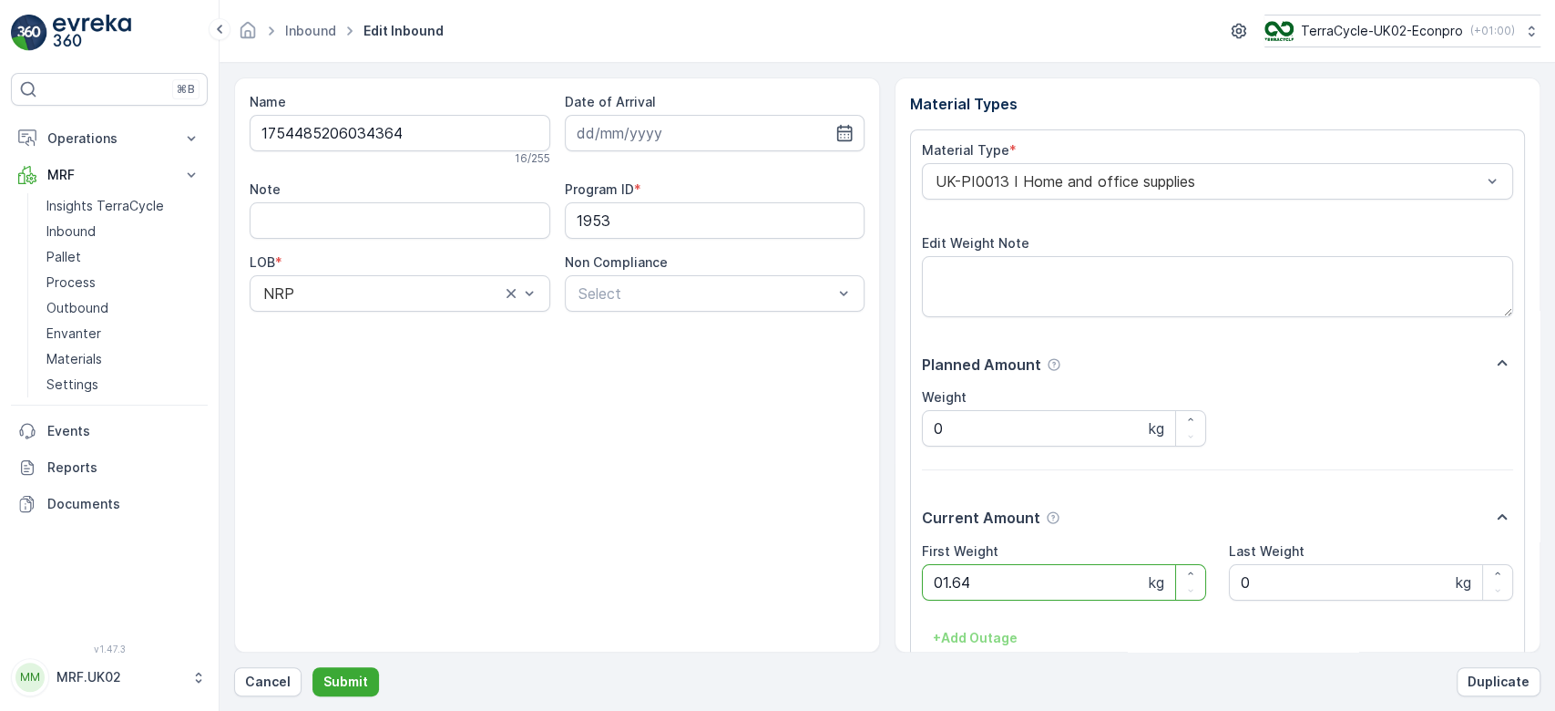
click at [313, 667] on button "Submit" at bounding box center [346, 681] width 67 height 29
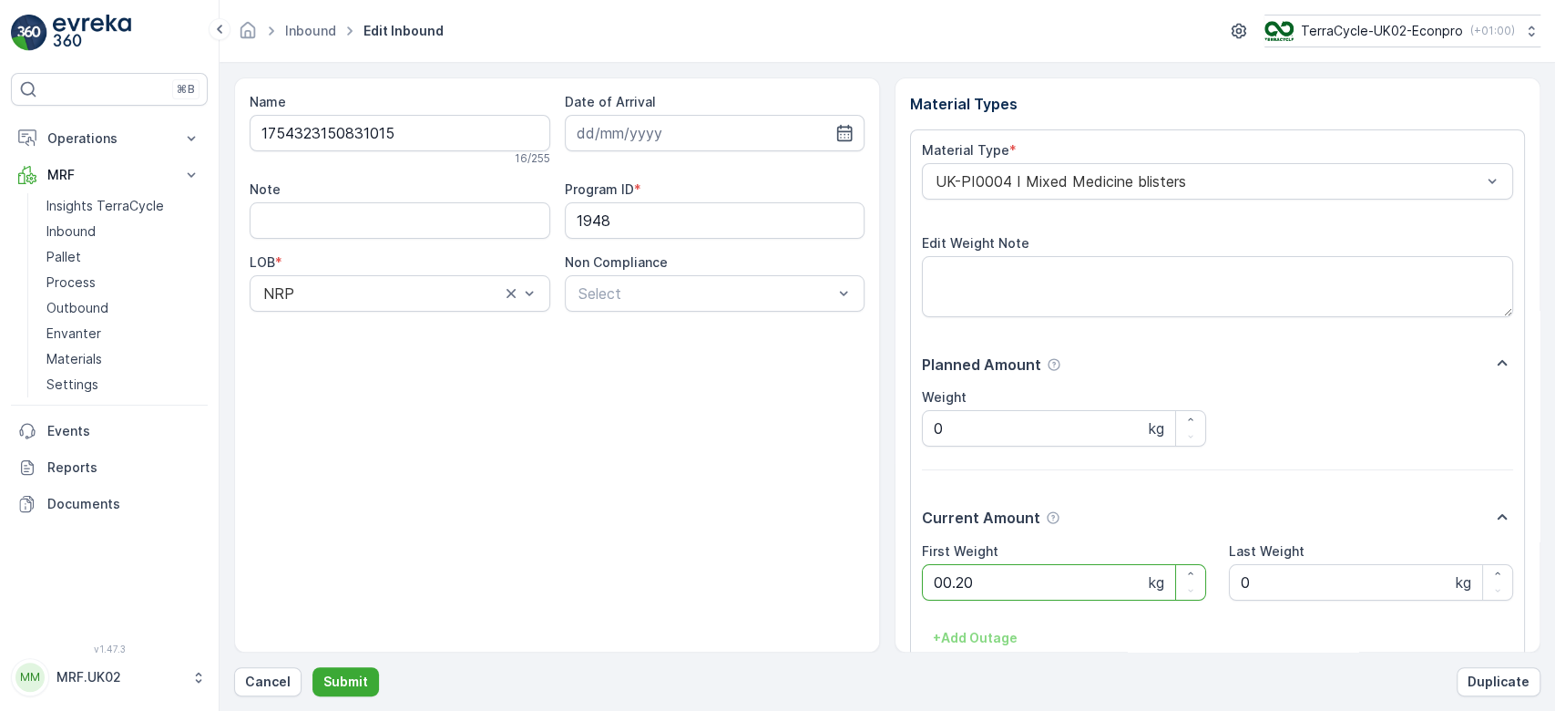
click at [313, 667] on button "Submit" at bounding box center [346, 681] width 67 height 29
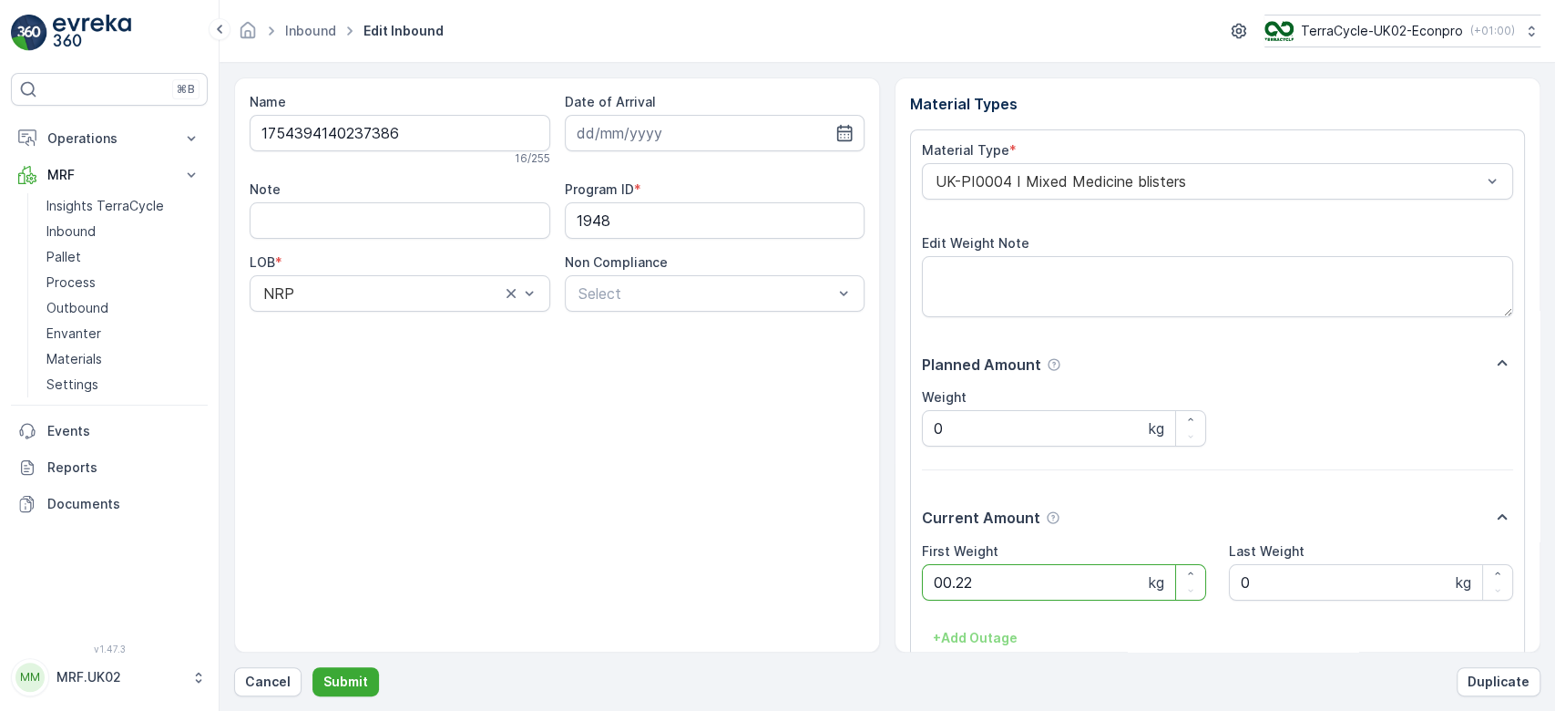
click at [313, 667] on button "Submit" at bounding box center [346, 681] width 67 height 29
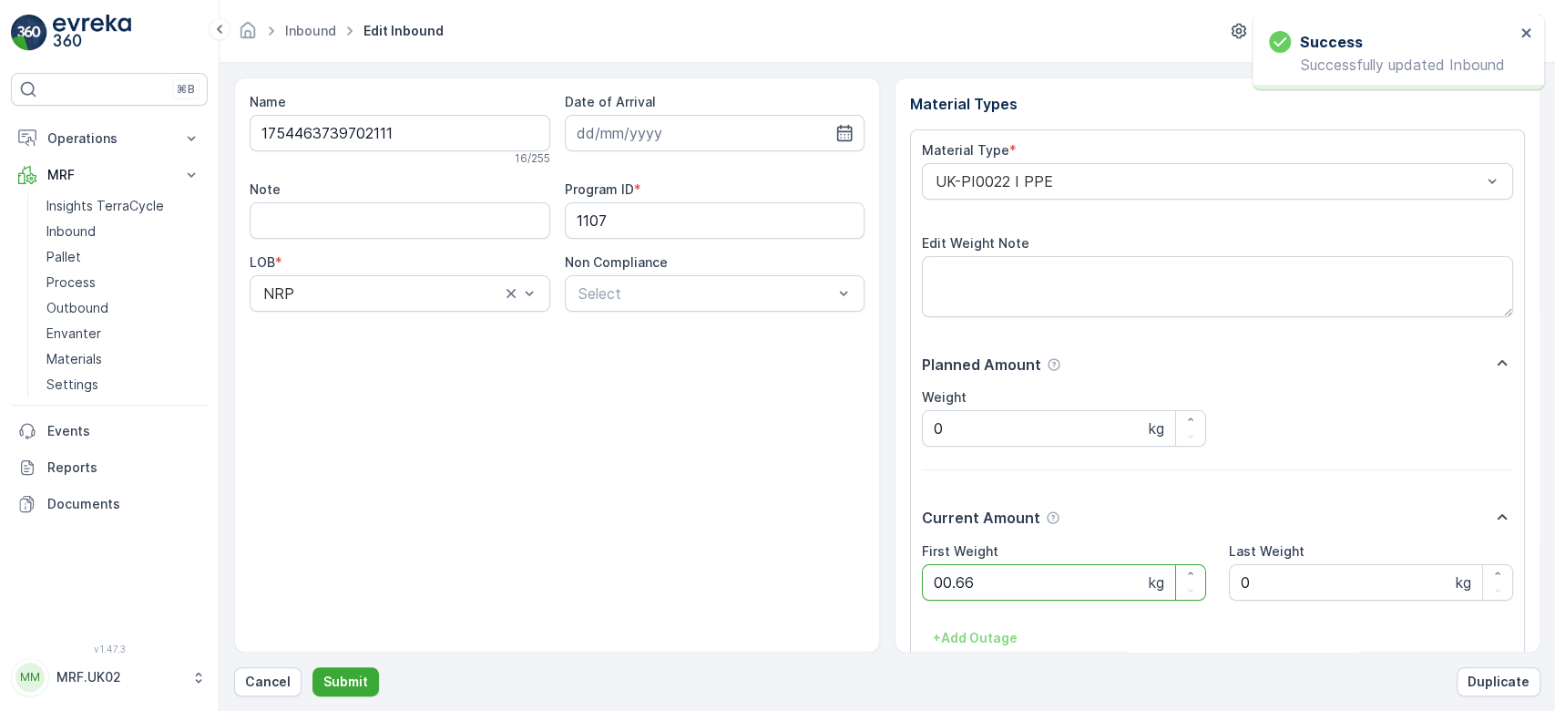
click at [313, 667] on button "Submit" at bounding box center [346, 681] width 67 height 29
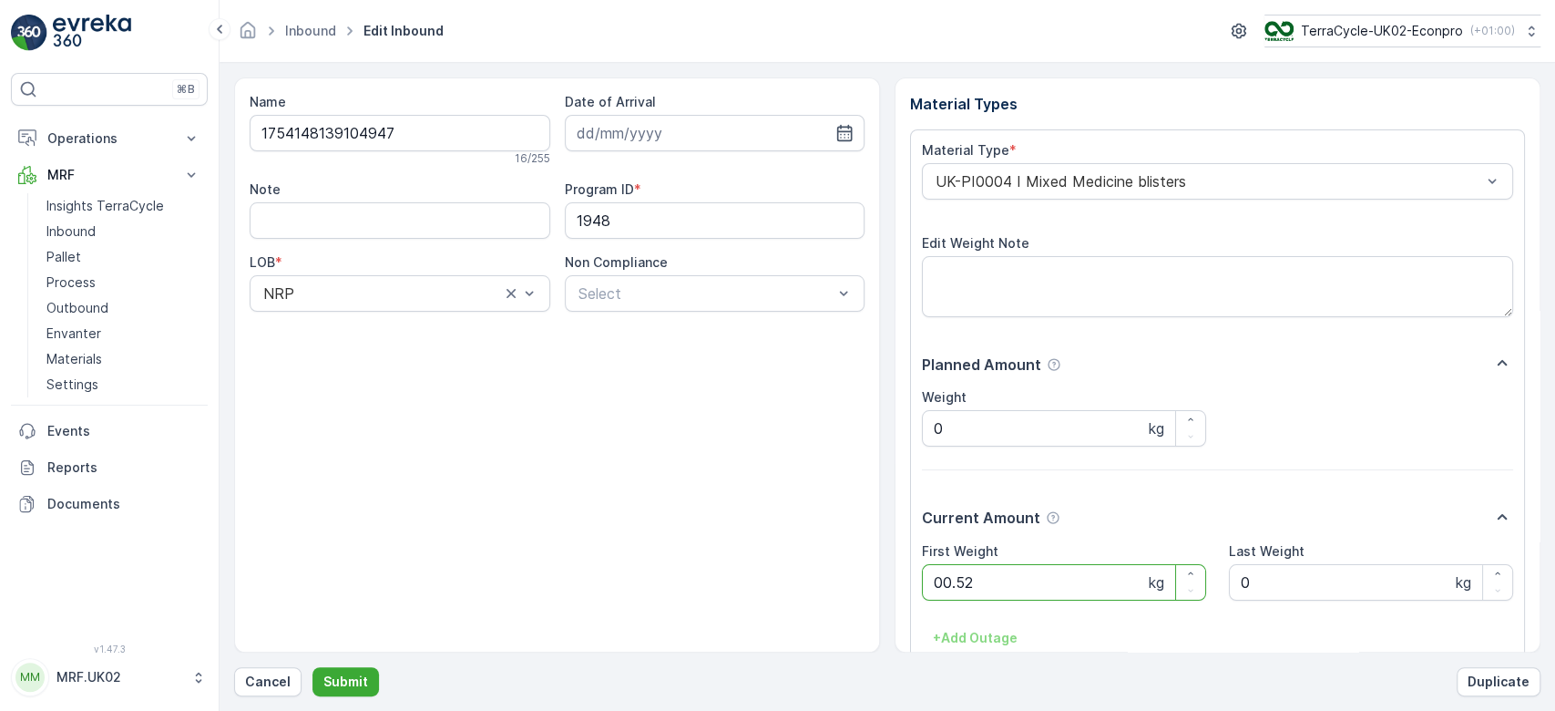
click at [313, 667] on button "Submit" at bounding box center [346, 681] width 67 height 29
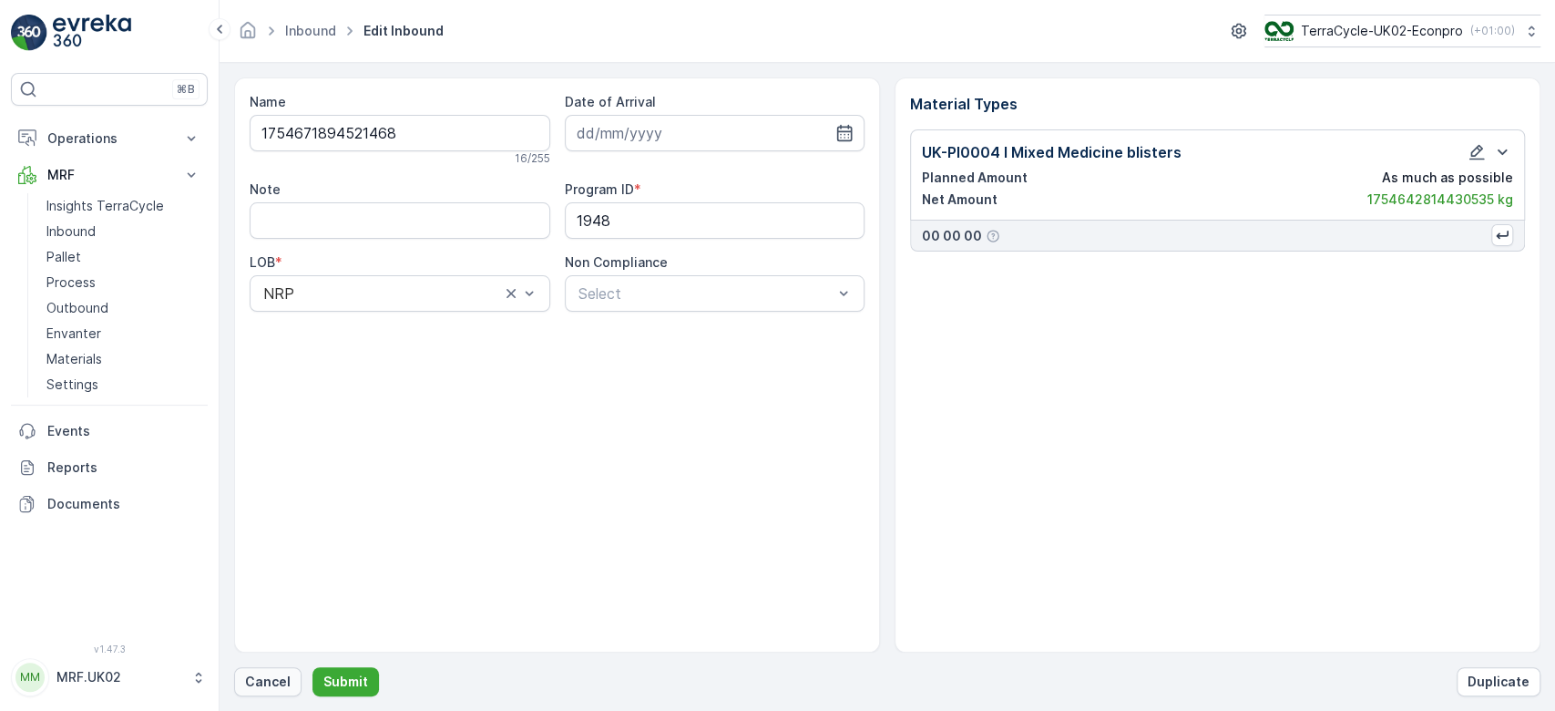
click at [270, 674] on p "Cancel" at bounding box center [268, 681] width 46 height 18
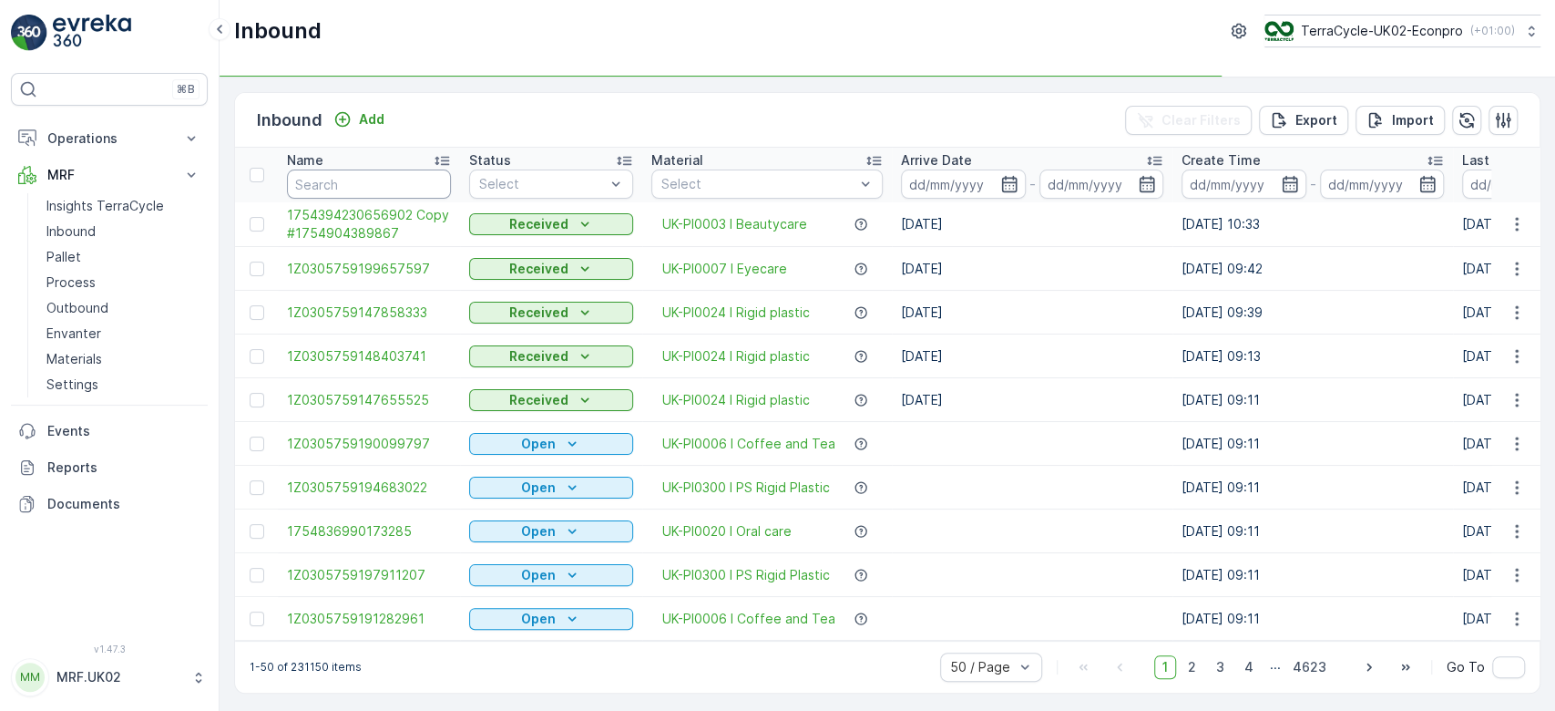
click at [336, 186] on input "text" at bounding box center [369, 183] width 164 height 29
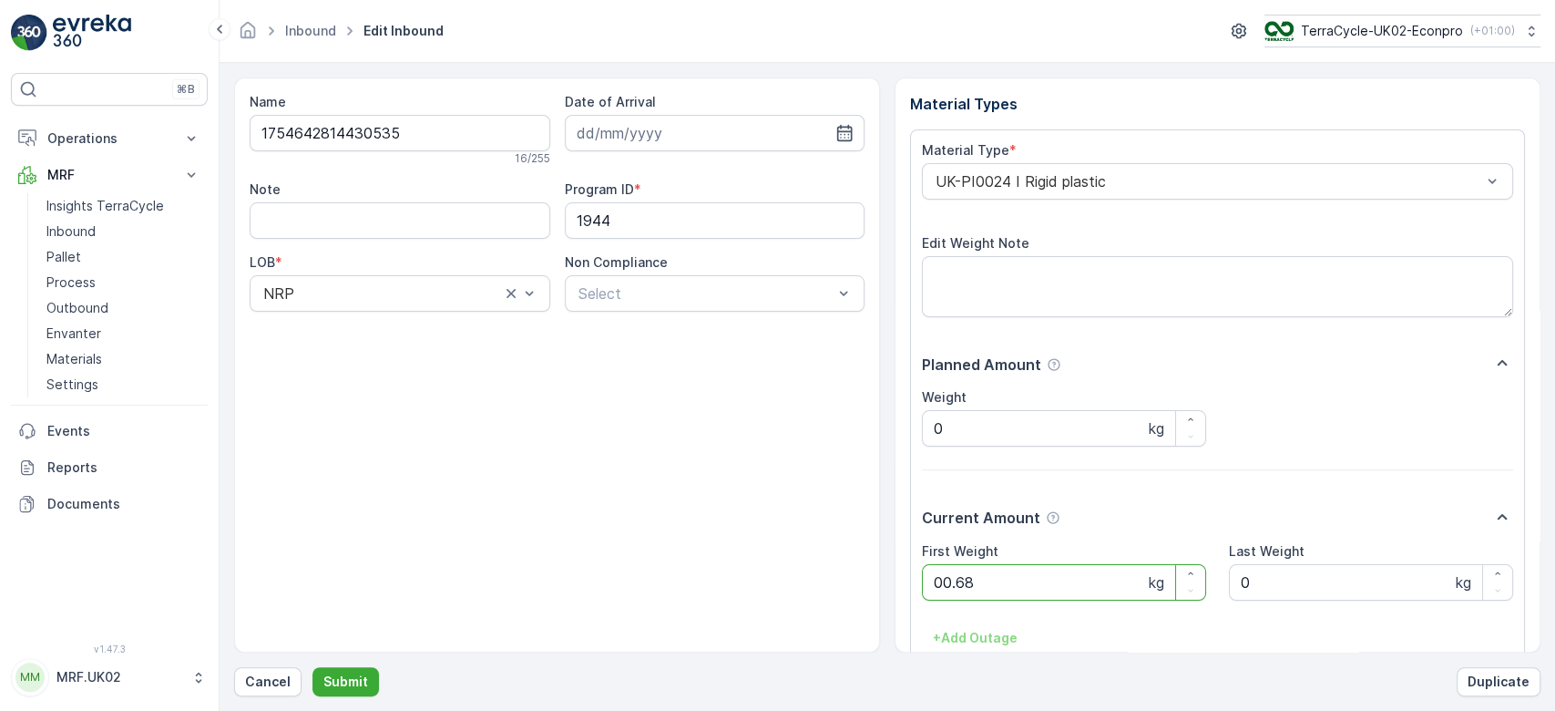
click at [313, 667] on button "Submit" at bounding box center [346, 681] width 67 height 29
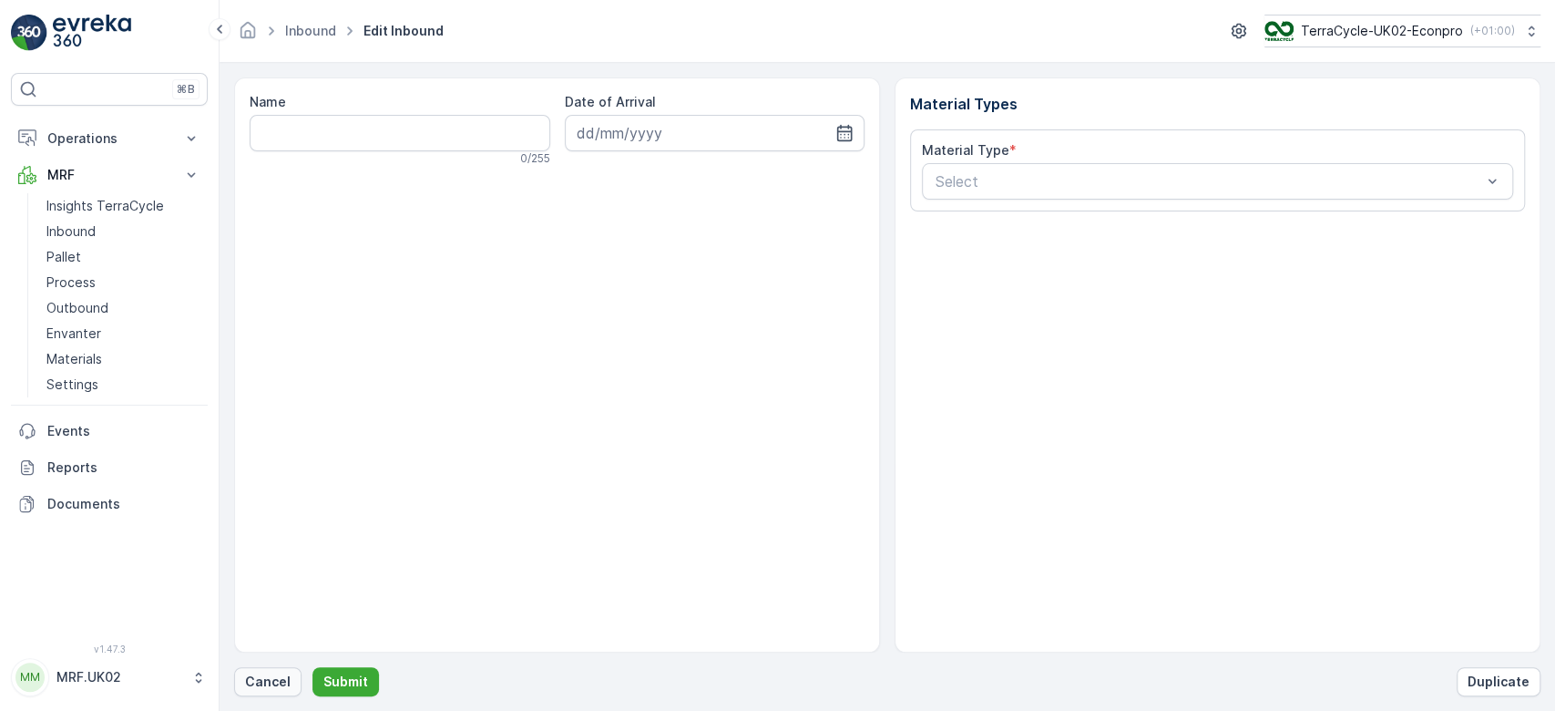
click at [268, 682] on p "Cancel" at bounding box center [268, 681] width 46 height 18
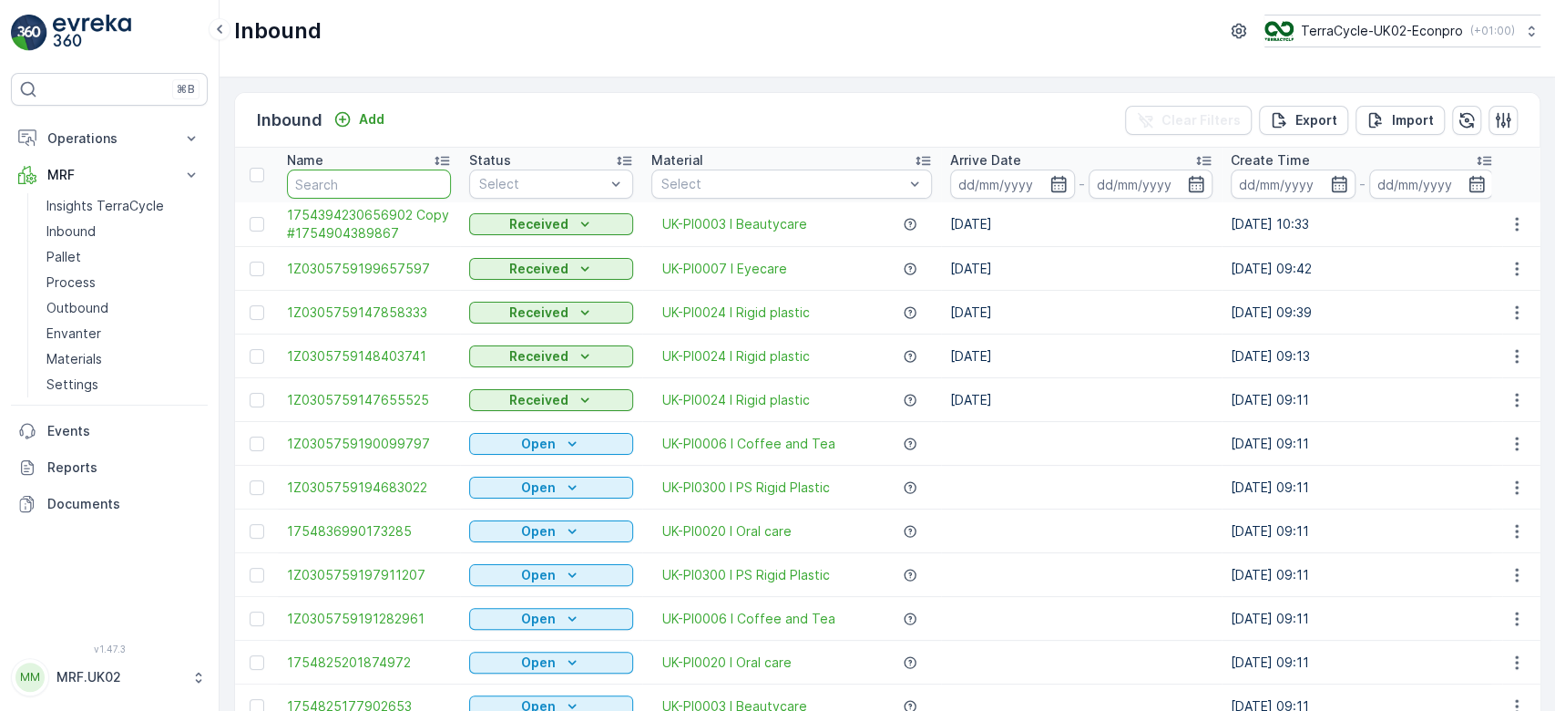
click at [340, 173] on input "text" at bounding box center [369, 183] width 164 height 29
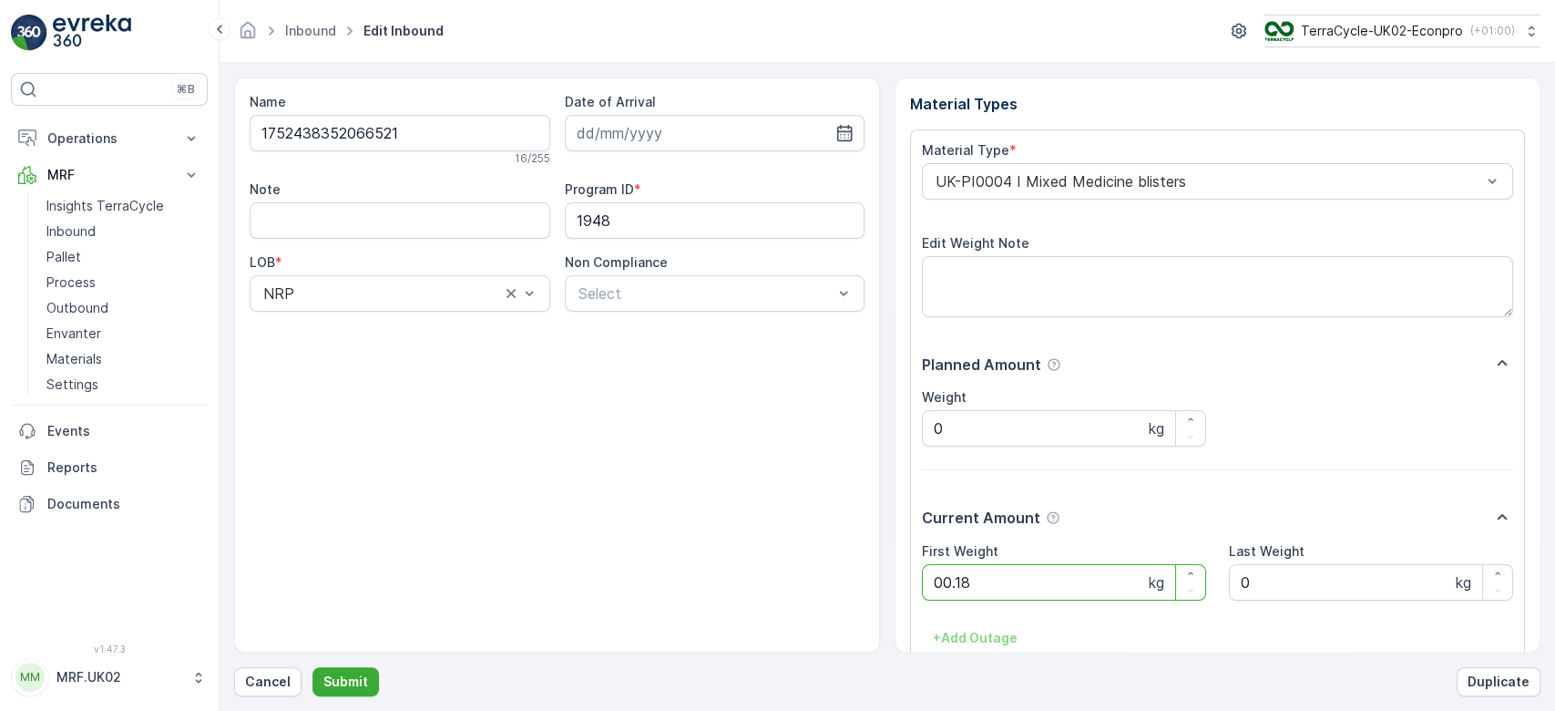
click at [313, 667] on button "Submit" at bounding box center [346, 681] width 67 height 29
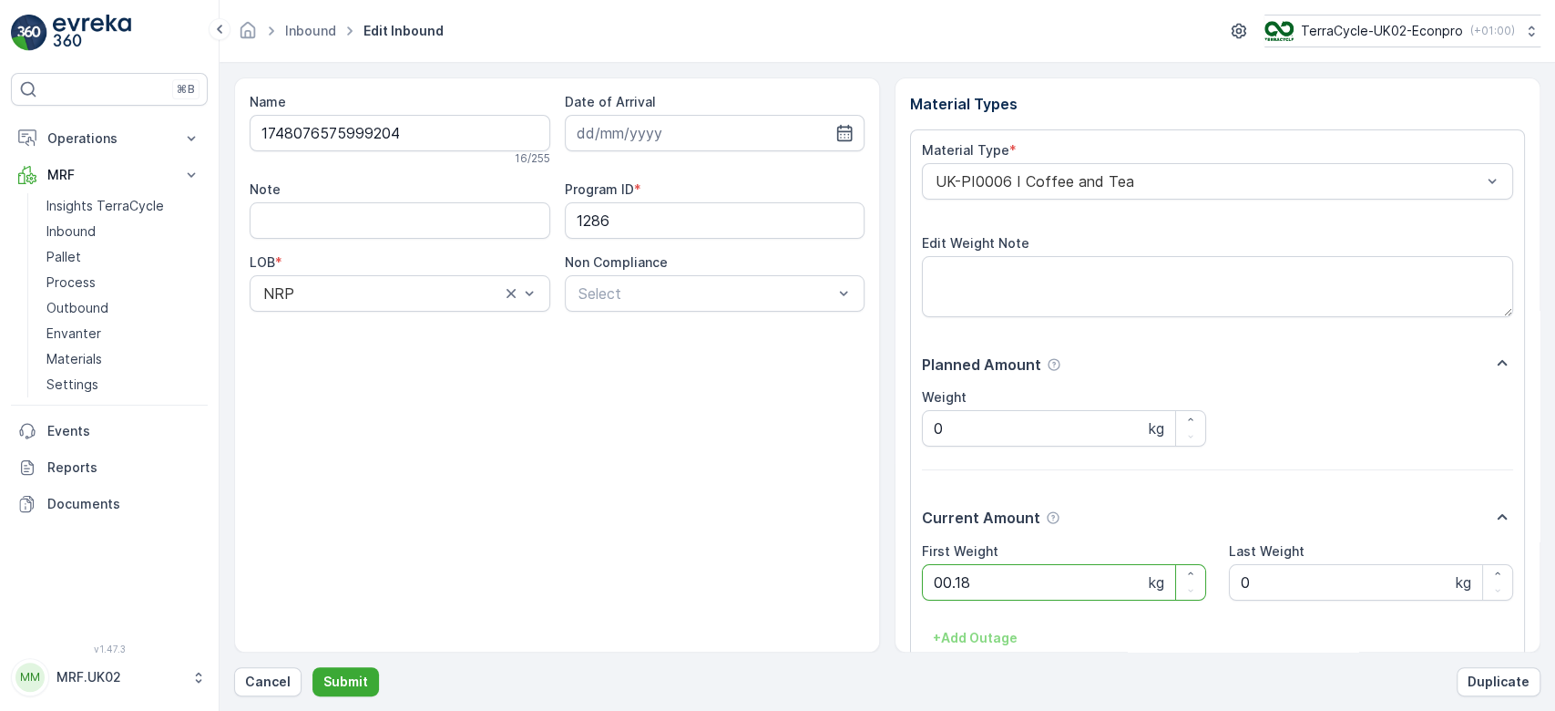
click at [313, 667] on button "Submit" at bounding box center [346, 681] width 67 height 29
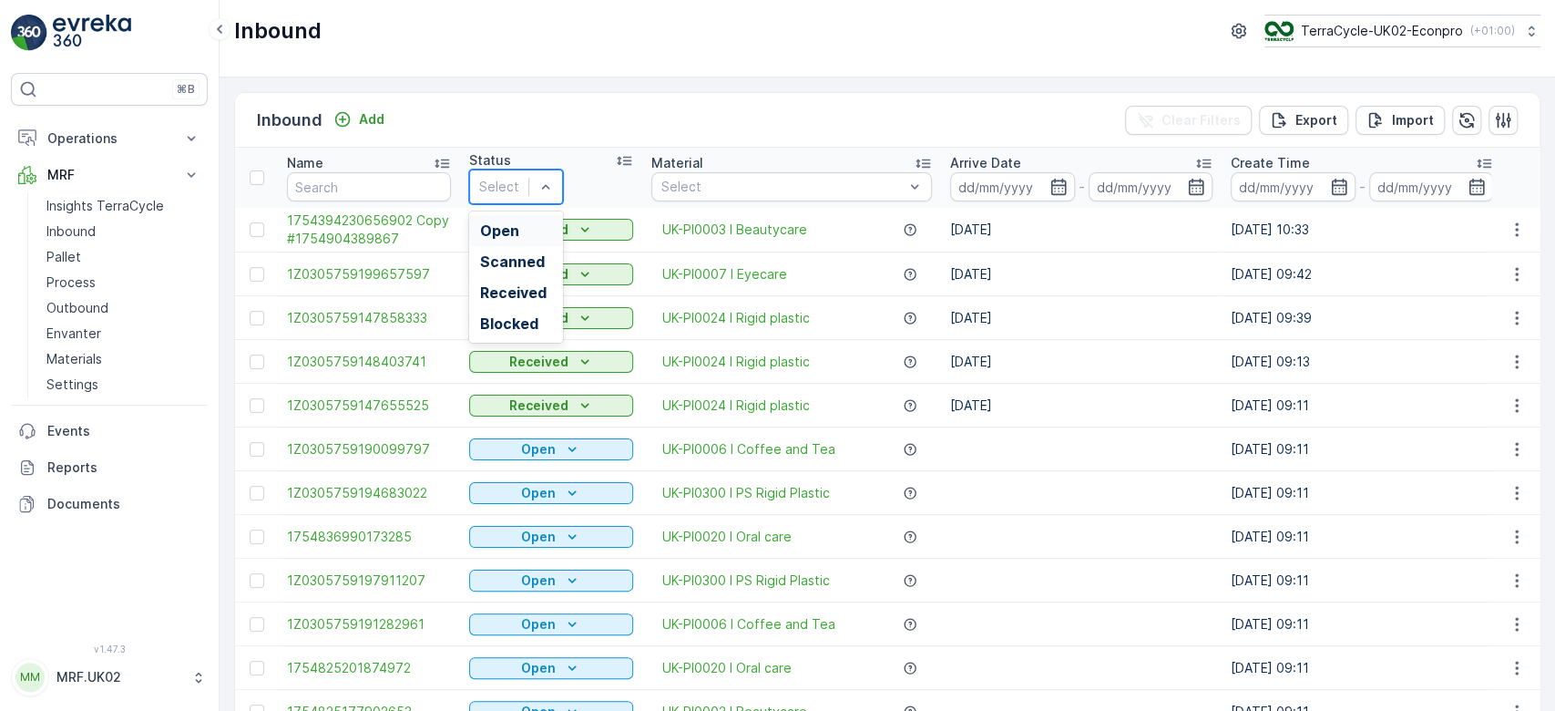
click at [511, 171] on div "Select" at bounding box center [516, 186] width 94 height 35
click at [515, 253] on span "Scanned" at bounding box center [512, 261] width 65 height 16
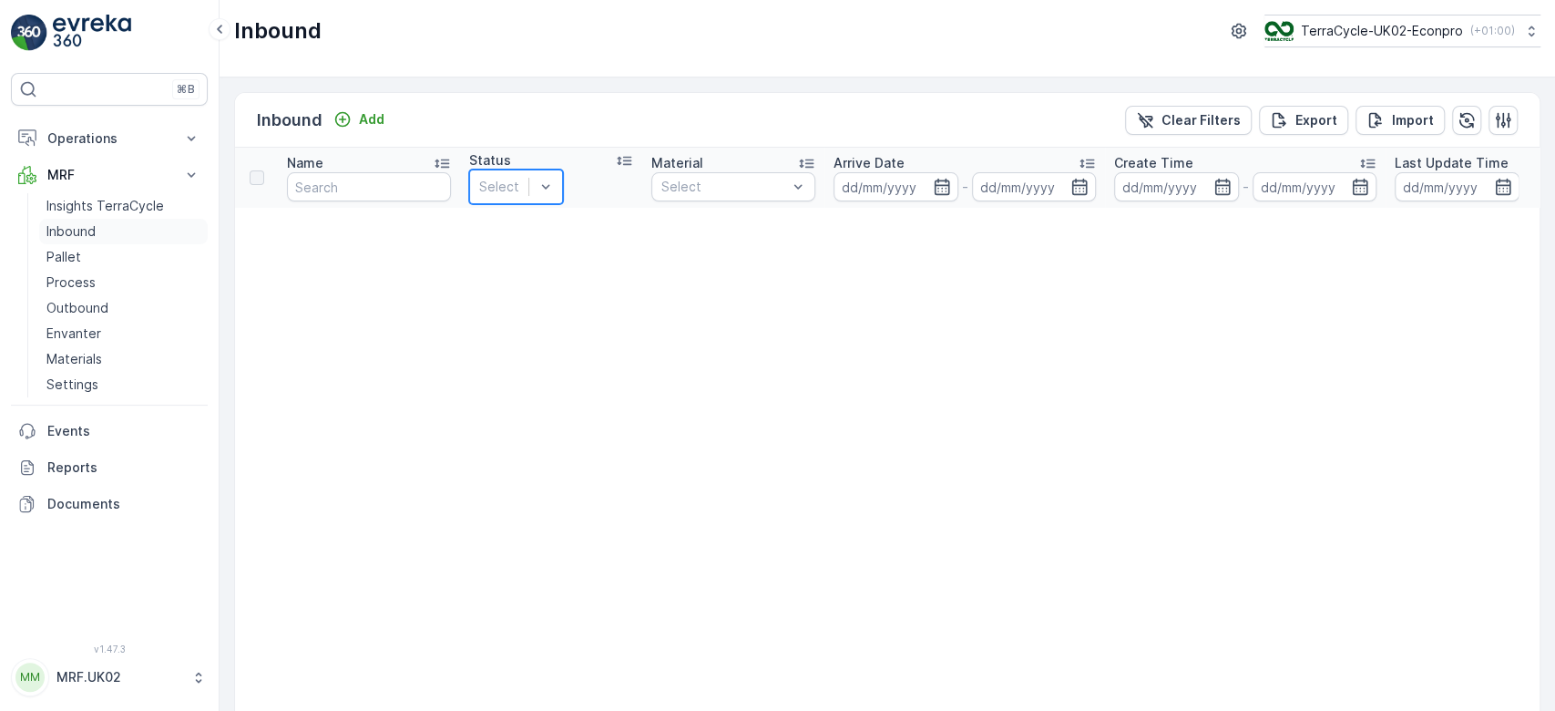
click at [62, 232] on p "Inbound" at bounding box center [70, 231] width 49 height 18
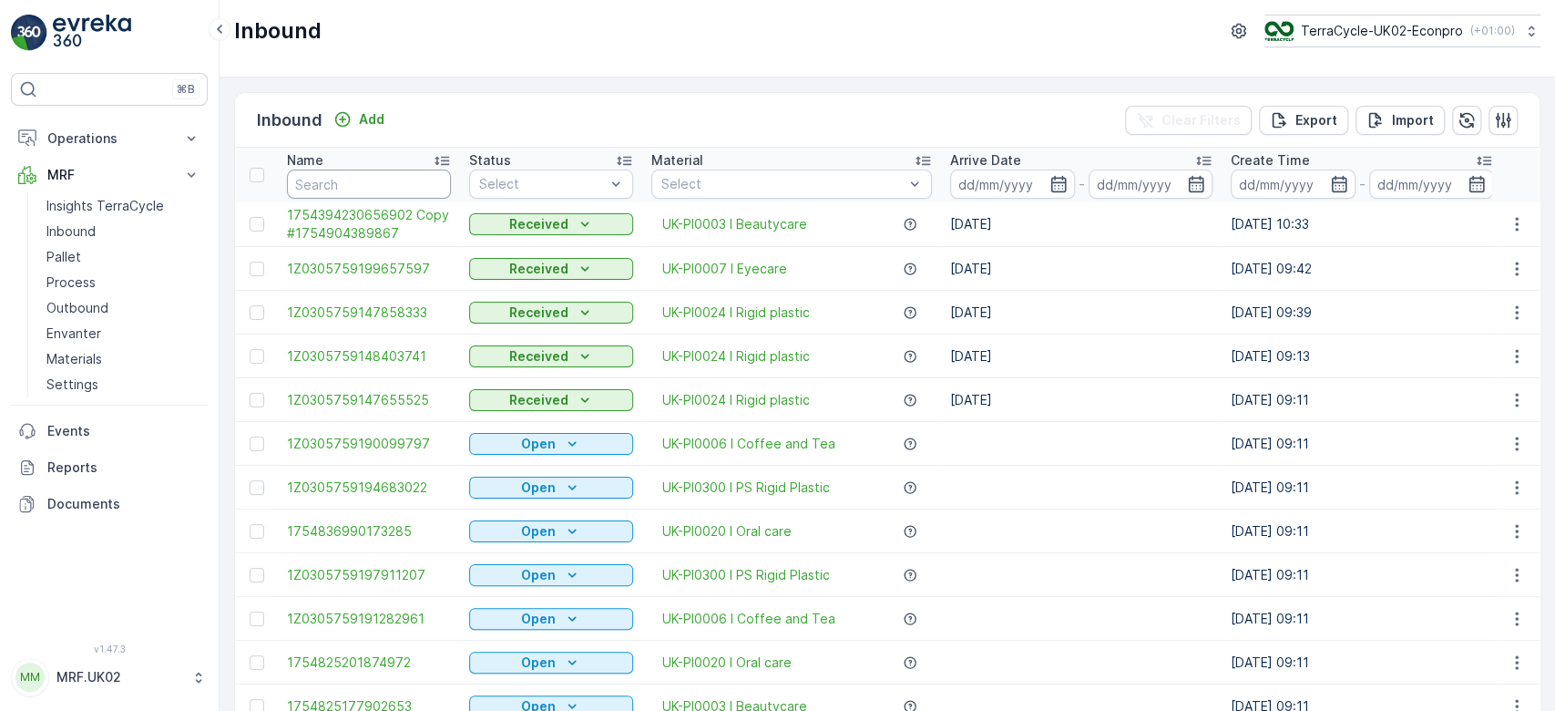
click at [307, 179] on input "text" at bounding box center [369, 183] width 164 height 29
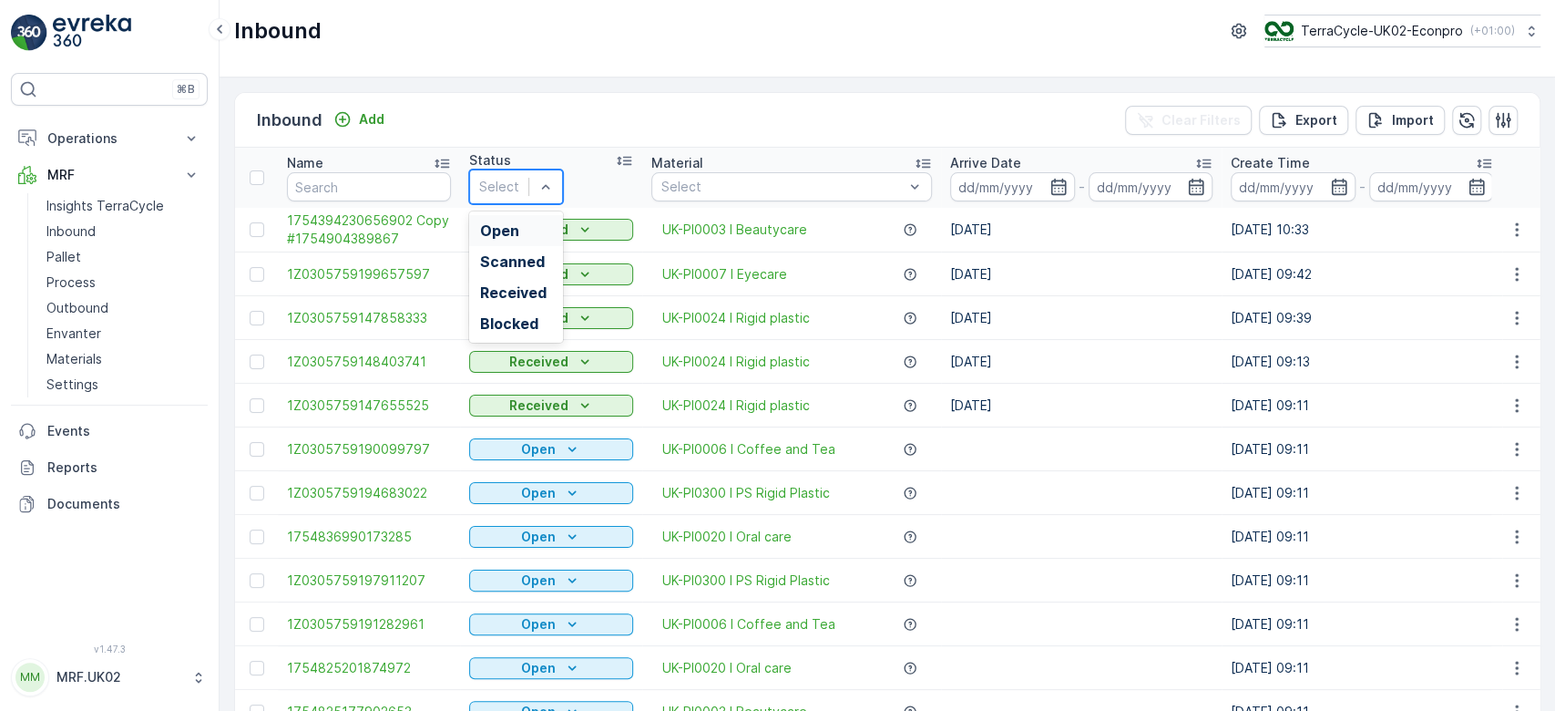
click at [519, 177] on div at bounding box center [499, 187] width 40 height 20
click at [510, 254] on span "Scanned" at bounding box center [512, 261] width 65 height 16
